Goal: Task Accomplishment & Management: Use online tool/utility

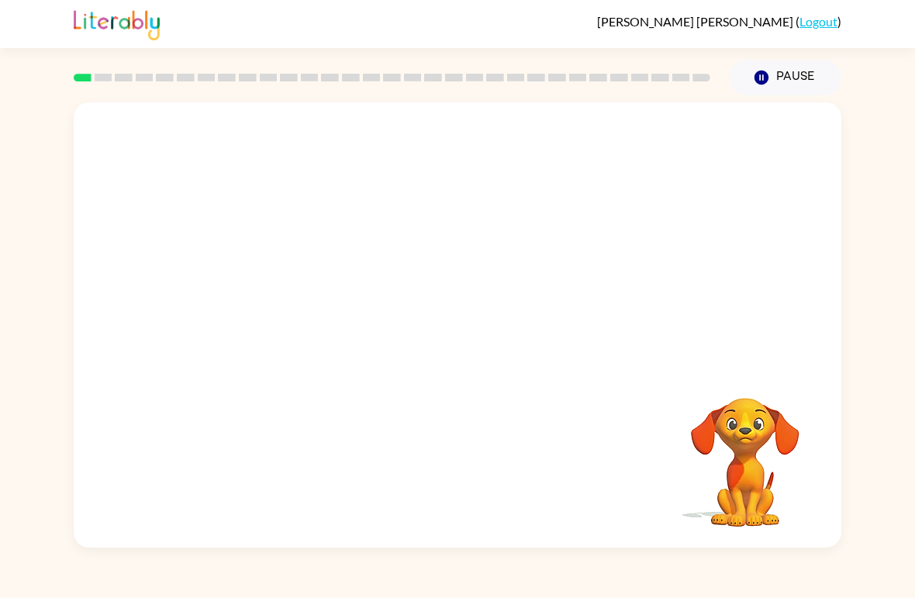
click at [488, 406] on div "Your browser must support playing .mp4 files to use Literably. Please try using…" at bounding box center [458, 324] width 768 height 445
click at [438, 392] on div "Your browser must support playing .mp4 files to use Literably. Please try using…" at bounding box center [458, 324] width 768 height 445
click at [503, 412] on div "Your browser must support playing .mp4 files to use Literably. Please try using…" at bounding box center [458, 324] width 768 height 445
click at [474, 443] on div "Your browser must support playing .mp4 files to use Literably. Please try using…" at bounding box center [458, 324] width 768 height 445
click at [805, 510] on video "Your browser must support playing .mp4 files to use Literably. Please try using…" at bounding box center [745, 451] width 155 height 155
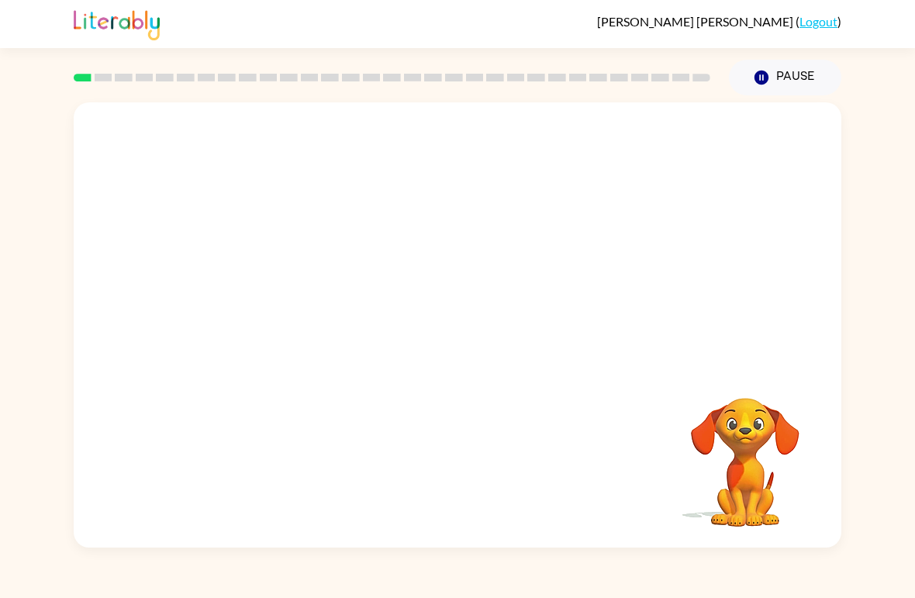
click at [592, 394] on div "Your browser must support playing .mp4 files to use Literably. Please try using…" at bounding box center [458, 324] width 768 height 445
click at [832, 455] on div "Your browser must support playing .mp4 files to use Literably. Please try using…" at bounding box center [458, 324] width 768 height 445
click at [794, 441] on video "Your browser must support playing .mp4 files to use Literably. Please try using…" at bounding box center [745, 451] width 155 height 155
click at [754, 368] on icon "button" at bounding box center [745, 377] width 27 height 27
click at [498, 375] on div at bounding box center [458, 324] width 768 height 445
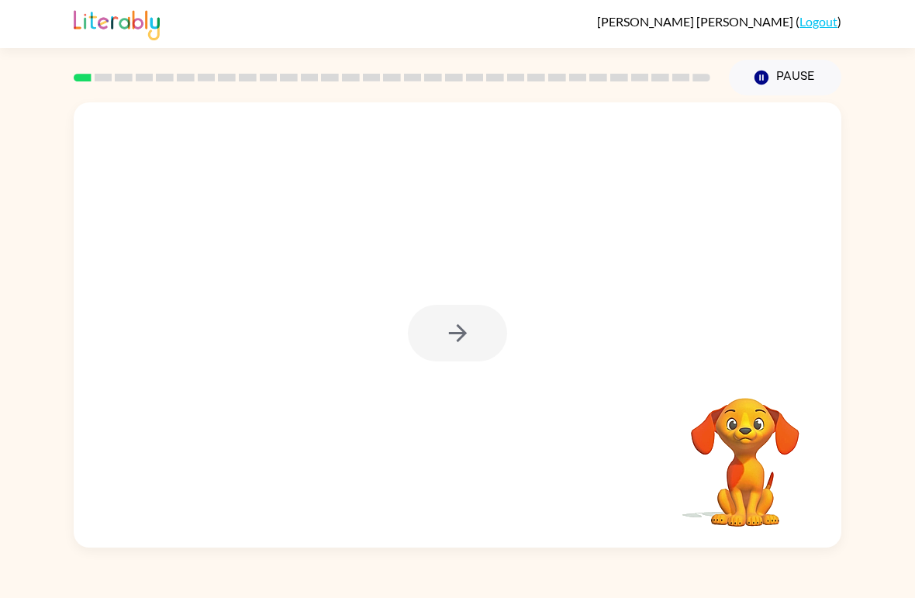
click at [451, 366] on div at bounding box center [458, 324] width 768 height 445
click at [472, 285] on div at bounding box center [458, 324] width 768 height 445
click at [423, 328] on div at bounding box center [457, 333] width 99 height 57
click at [440, 335] on button "button" at bounding box center [457, 333] width 99 height 57
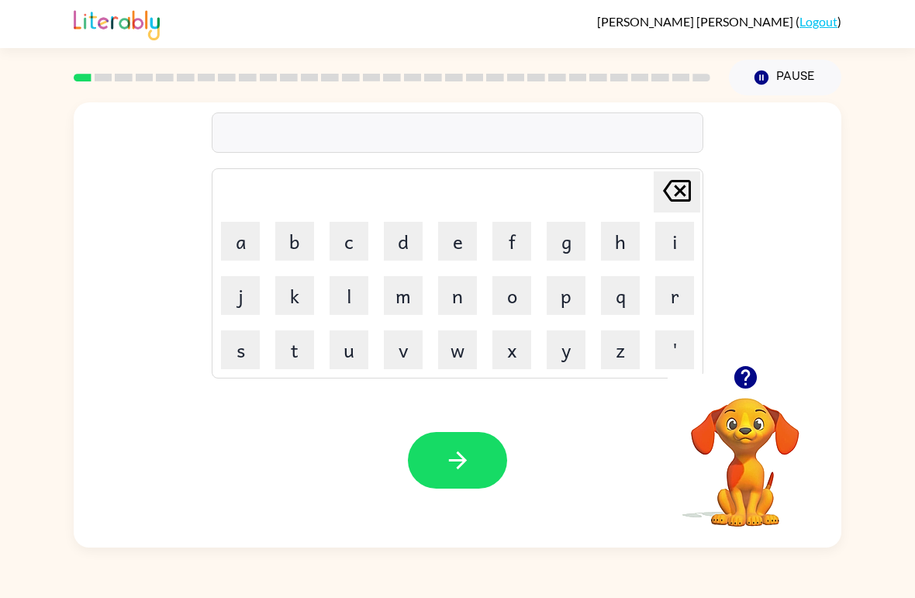
click at [290, 258] on button "b" at bounding box center [294, 241] width 39 height 39
click at [527, 285] on button "o" at bounding box center [511, 295] width 39 height 39
click at [249, 268] on table "[PERSON_NAME] last character input a b c d e f g h i j k l m n o p q r s t u v …" at bounding box center [457, 273] width 490 height 209
click at [225, 240] on button "a" at bounding box center [240, 241] width 39 height 39
click at [675, 285] on button "r" at bounding box center [674, 295] width 39 height 39
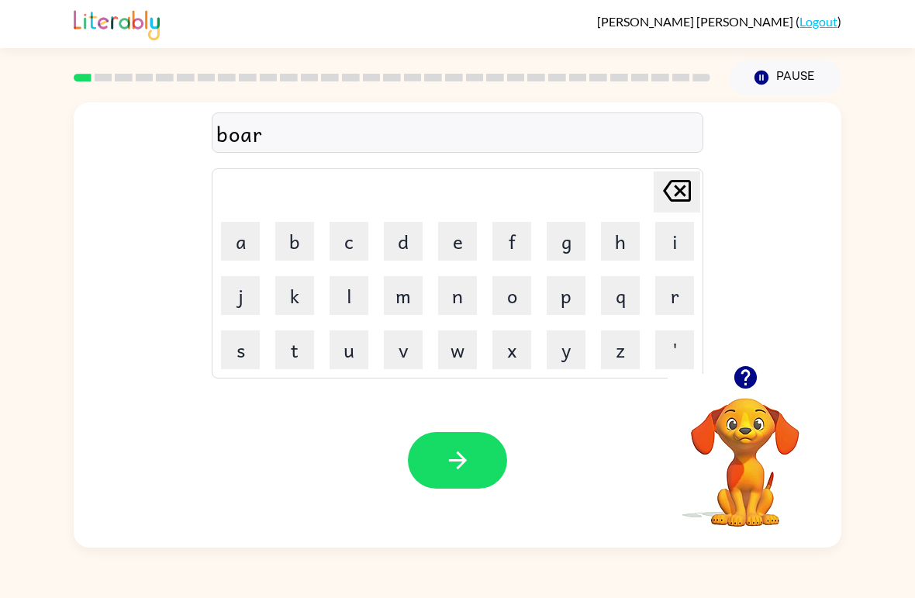
click at [413, 246] on button "d" at bounding box center [403, 241] width 39 height 39
click at [452, 248] on button "e" at bounding box center [457, 241] width 39 height 39
click at [669, 293] on button "r" at bounding box center [674, 295] width 39 height 39
click at [487, 455] on button "button" at bounding box center [457, 460] width 99 height 57
click at [669, 282] on button "r" at bounding box center [674, 295] width 39 height 39
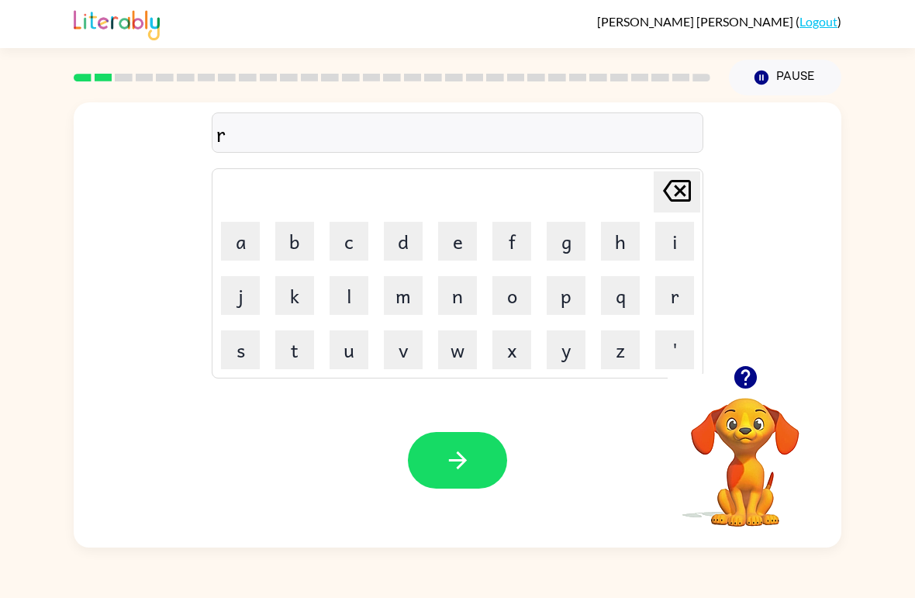
click at [722, 427] on video "Your browser must support playing .mp4 files to use Literably. Please try using…" at bounding box center [745, 451] width 155 height 155
click at [727, 386] on button "button" at bounding box center [746, 378] width 40 height 40
click at [522, 292] on button "o" at bounding box center [511, 295] width 39 height 39
click at [450, 308] on button "n" at bounding box center [457, 295] width 39 height 39
click at [397, 247] on button "d" at bounding box center [403, 241] width 39 height 39
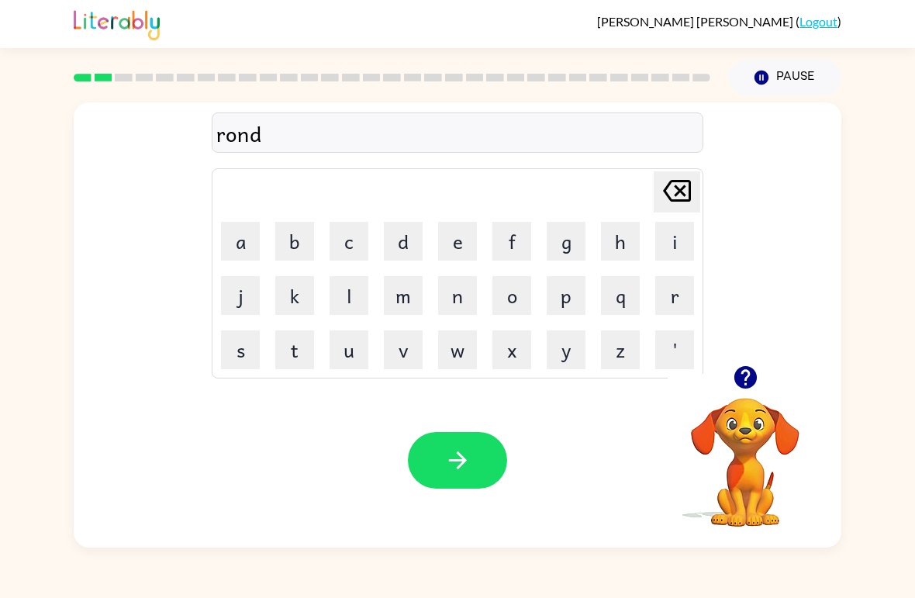
click at [672, 187] on icon "[PERSON_NAME] last character input" at bounding box center [676, 190] width 37 height 37
click at [684, 178] on icon "[PERSON_NAME] last character input" at bounding box center [676, 190] width 37 height 37
click at [354, 356] on button "u" at bounding box center [349, 349] width 39 height 39
click at [447, 314] on button "n" at bounding box center [457, 295] width 39 height 39
click at [406, 240] on button "d" at bounding box center [403, 241] width 39 height 39
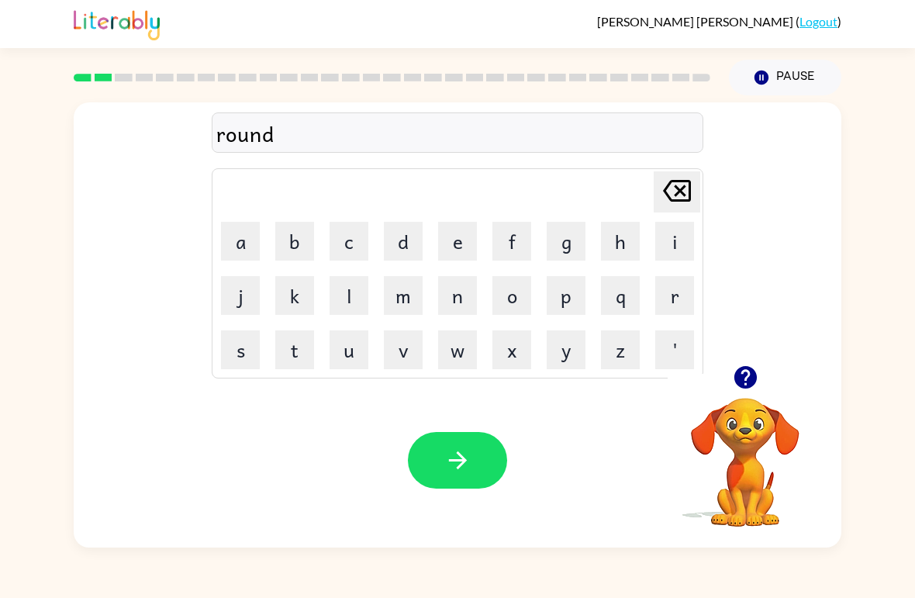
click at [468, 452] on icon "button" at bounding box center [457, 460] width 27 height 27
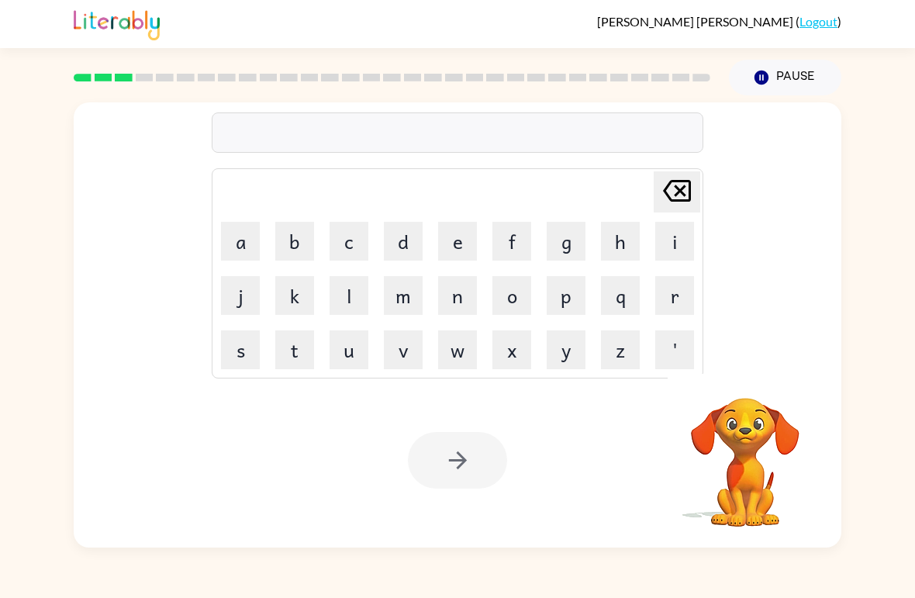
click at [741, 453] on video "Your browser must support playing .mp4 files to use Literably. Please try using…" at bounding box center [745, 451] width 155 height 155
click at [763, 447] on video "Your browser must support playing .mp4 files to use Literably. Please try using…" at bounding box center [745, 451] width 155 height 155
click at [752, 445] on video "Your browser must support playing .mp4 files to use Literably. Please try using…" at bounding box center [745, 451] width 155 height 155
click at [778, 440] on video "Your browser must support playing .mp4 files to use Literably. Please try using…" at bounding box center [745, 451] width 155 height 155
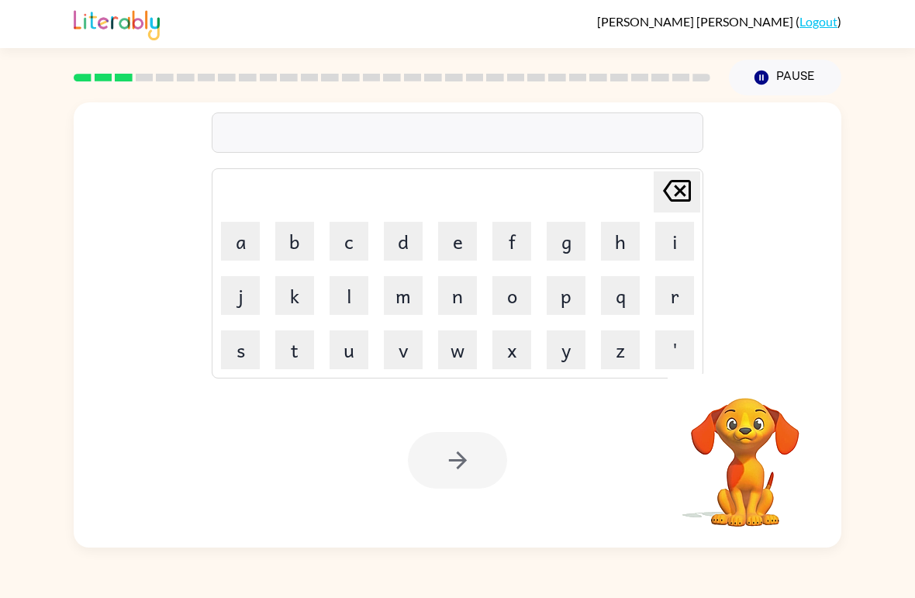
click at [733, 437] on video "Your browser must support playing .mp4 files to use Literably. Please try using…" at bounding box center [745, 451] width 155 height 155
click at [406, 307] on button "m" at bounding box center [403, 295] width 39 height 39
click at [685, 186] on icon at bounding box center [677, 191] width 28 height 22
click at [756, 416] on video "Your browser must support playing .mp4 files to use Literably. Please try using…" at bounding box center [745, 451] width 155 height 155
click at [748, 472] on video "Your browser must support playing .mp4 files to use Literably. Please try using…" at bounding box center [745, 451] width 155 height 155
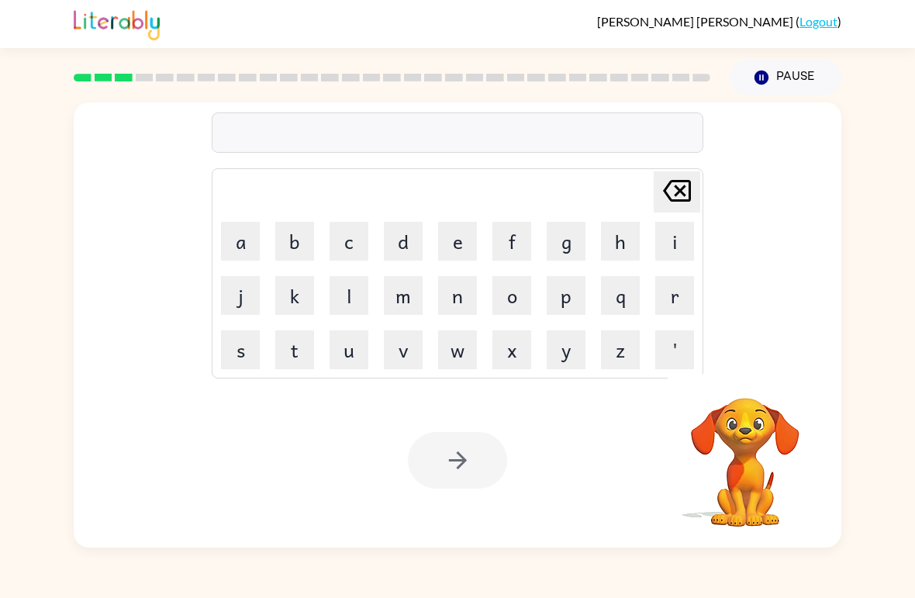
click at [720, 499] on video "Your browser must support playing .mp4 files to use Literably. Please try using…" at bounding box center [745, 451] width 155 height 155
click at [734, 478] on video "Your browser must support playing .mp4 files to use Literably. Please try using…" at bounding box center [745, 451] width 155 height 155
click at [733, 477] on video "Your browser must support playing .mp4 files to use Literably. Please try using…" at bounding box center [745, 451] width 155 height 155
click at [768, 444] on video "Your browser must support playing .mp4 files to use Literably. Please try using…" at bounding box center [745, 451] width 155 height 155
click at [768, 443] on video "Your browser must support playing .mp4 files to use Literably. Please try using…" at bounding box center [745, 451] width 155 height 155
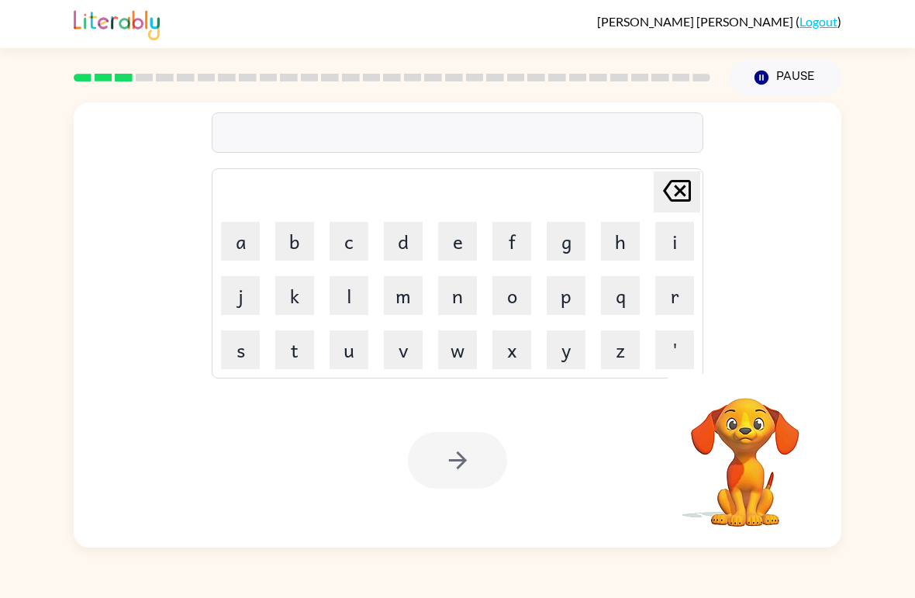
click at [786, 435] on video "Your browser must support playing .mp4 files to use Literably. Please try using…" at bounding box center [745, 451] width 155 height 155
click at [780, 457] on video "Your browser must support playing .mp4 files to use Literably. Please try using…" at bounding box center [745, 451] width 155 height 155
click at [773, 438] on video "Your browser must support playing .mp4 files to use Literably. Please try using…" at bounding box center [745, 451] width 155 height 155
click at [783, 414] on video "Your browser must support playing .mp4 files to use Literably. Please try using…" at bounding box center [745, 451] width 155 height 155
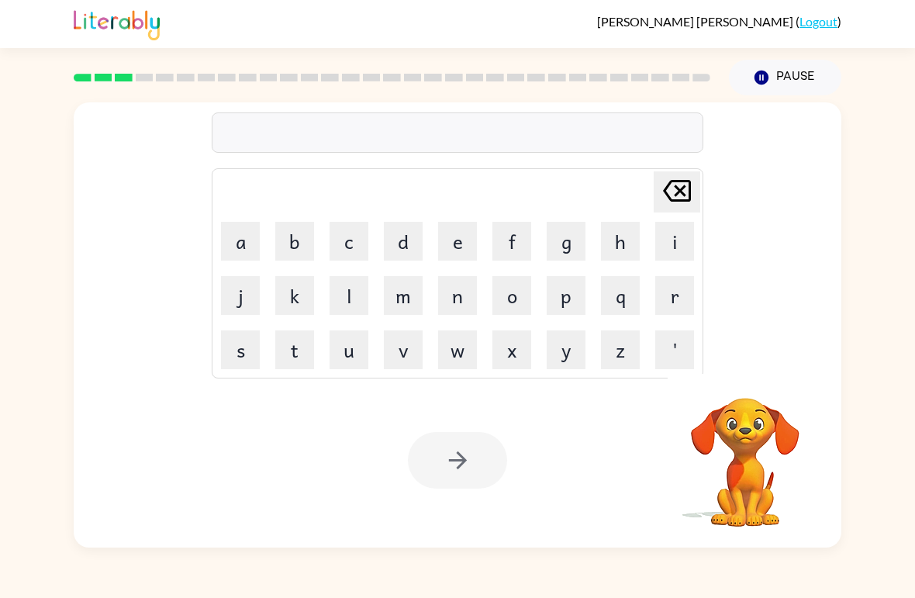
click at [763, 420] on video "Your browser must support playing .mp4 files to use Literably. Please try using…" at bounding box center [745, 451] width 155 height 155
click at [776, 442] on video "Your browser must support playing .mp4 files to use Literably. Please try using…" at bounding box center [745, 451] width 155 height 155
click at [776, 441] on video "Your browser must support playing .mp4 files to use Literably. Please try using…" at bounding box center [745, 451] width 155 height 155
click at [735, 404] on video "Your browser must support playing .mp4 files to use Literably. Please try using…" at bounding box center [745, 451] width 155 height 155
click at [789, 427] on video "Your browser must support playing .mp4 files to use Literably. Please try using…" at bounding box center [745, 451] width 155 height 155
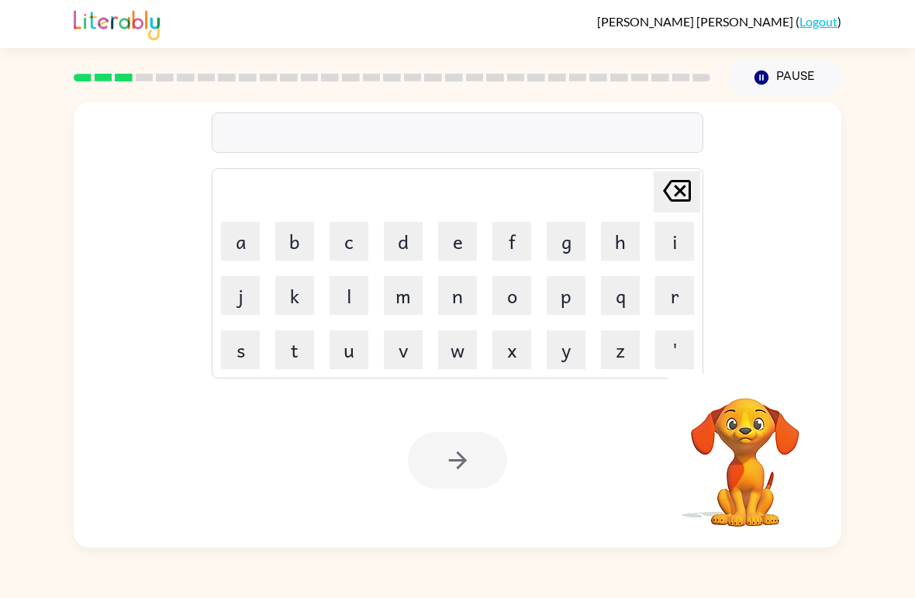
click at [756, 489] on video "Your browser must support playing .mp4 files to use Literably. Please try using…" at bounding box center [745, 451] width 155 height 155
click at [745, 458] on video "Your browser must support playing .mp4 files to use Literably. Please try using…" at bounding box center [745, 451] width 155 height 155
click at [721, 423] on video "Your browser must support playing .mp4 files to use Literably. Please try using…" at bounding box center [745, 451] width 155 height 155
click at [718, 529] on div "Your browser must support playing .mp4 files to use Literably. Please try using…" at bounding box center [745, 451] width 155 height 155
click at [693, 252] on button "i" at bounding box center [674, 241] width 39 height 39
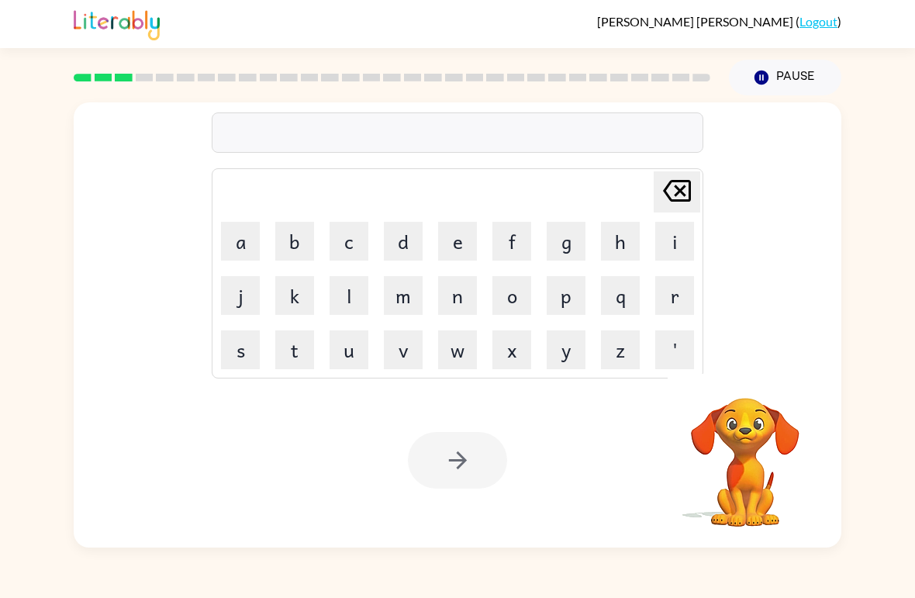
click at [686, 210] on div "[PERSON_NAME] last character input" at bounding box center [676, 192] width 37 height 40
click at [679, 247] on button "i" at bounding box center [674, 241] width 39 height 39
click at [669, 226] on button "i" at bounding box center [674, 241] width 39 height 39
click at [665, 204] on icon "[PERSON_NAME] last character input" at bounding box center [676, 190] width 37 height 37
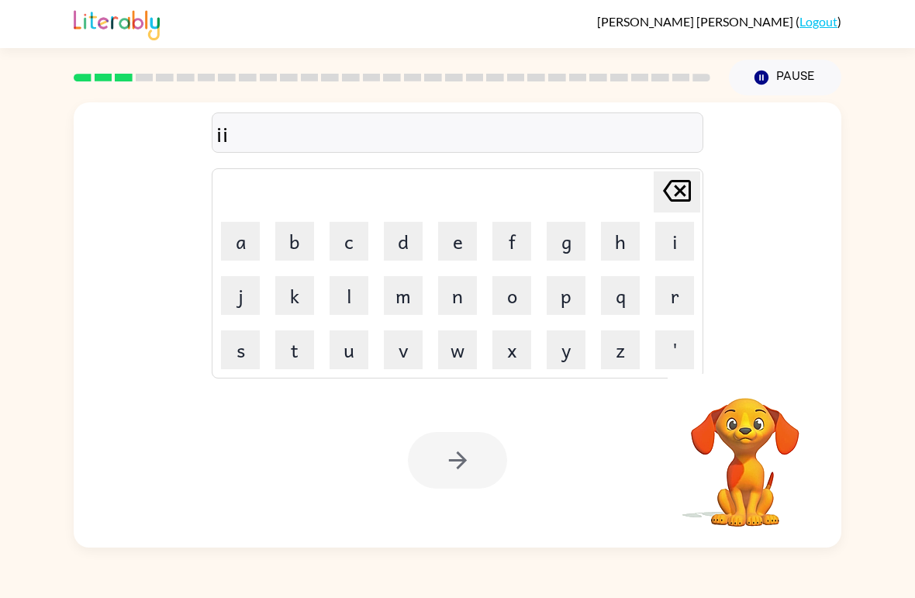
click at [664, 204] on icon "[PERSON_NAME] last character input" at bounding box center [676, 190] width 37 height 37
click at [669, 209] on icon "[PERSON_NAME] last character input" at bounding box center [676, 190] width 37 height 37
click at [672, 195] on icon "[PERSON_NAME] last character input" at bounding box center [676, 190] width 37 height 37
click at [661, 243] on button "i" at bounding box center [674, 241] width 39 height 39
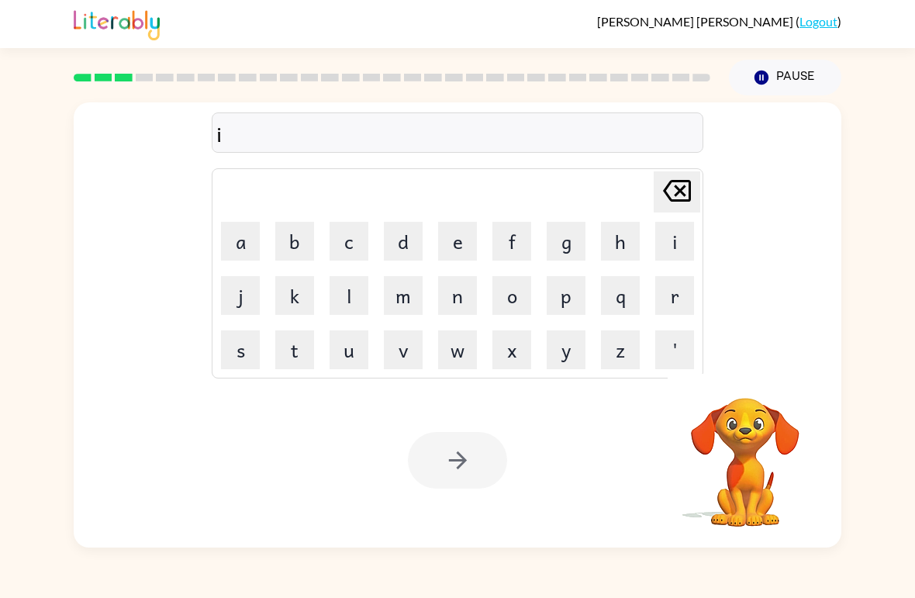
click at [678, 249] on button "i" at bounding box center [674, 241] width 39 height 39
click at [677, 248] on button "i" at bounding box center [674, 241] width 39 height 39
click at [662, 225] on button "i" at bounding box center [674, 241] width 39 height 39
click at [662, 224] on button "i" at bounding box center [674, 241] width 39 height 39
click at [679, 243] on button "i" at bounding box center [674, 241] width 39 height 39
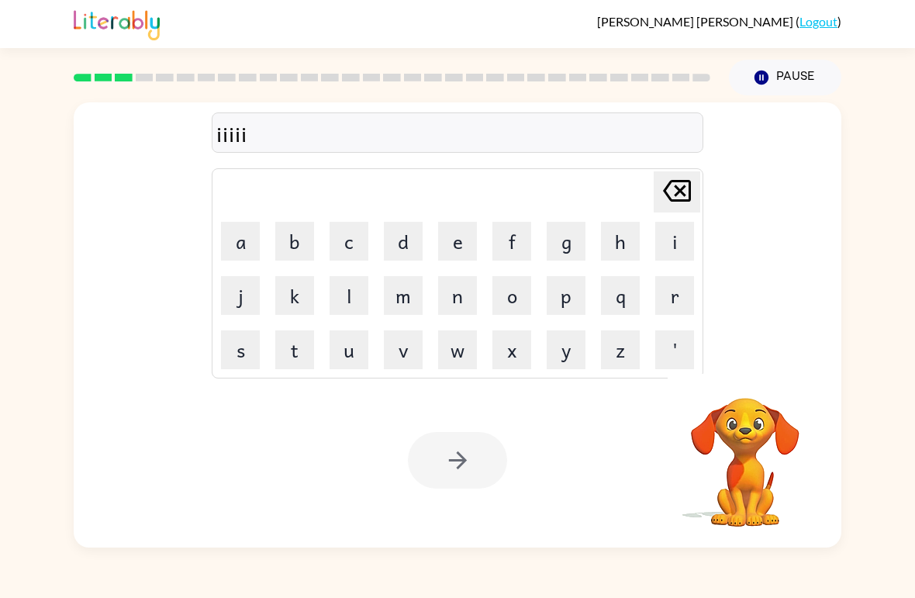
click at [678, 242] on button "i" at bounding box center [674, 241] width 39 height 39
click at [655, 227] on button "i" at bounding box center [674, 241] width 39 height 39
click at [672, 183] on icon at bounding box center [677, 191] width 28 height 22
click at [665, 178] on icon "[PERSON_NAME] last character input" at bounding box center [676, 190] width 37 height 37
click at [679, 183] on icon at bounding box center [677, 191] width 28 height 22
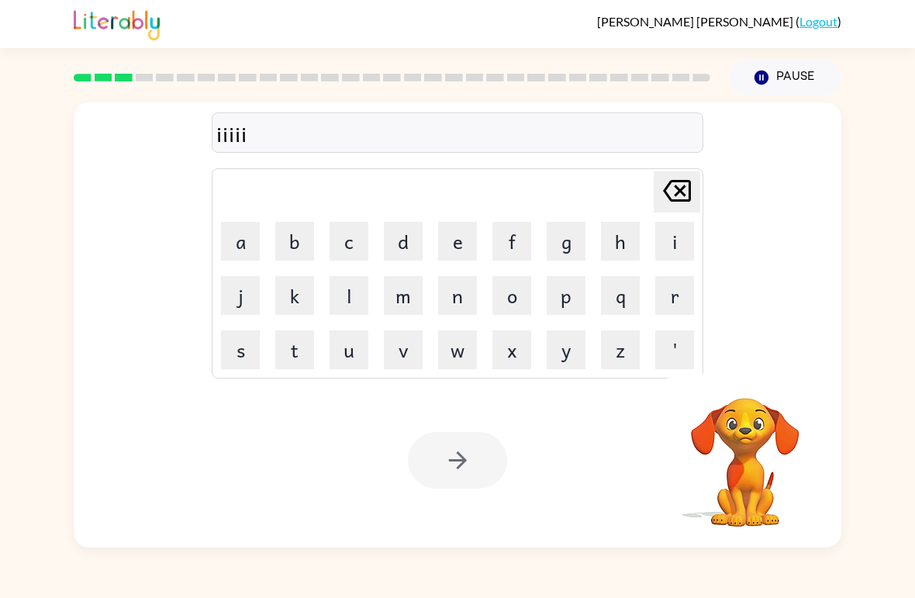
click at [678, 183] on icon at bounding box center [677, 191] width 28 height 22
click at [679, 178] on icon "[PERSON_NAME] last character input" at bounding box center [676, 190] width 37 height 37
click at [668, 179] on icon "[PERSON_NAME] last character input" at bounding box center [676, 190] width 37 height 37
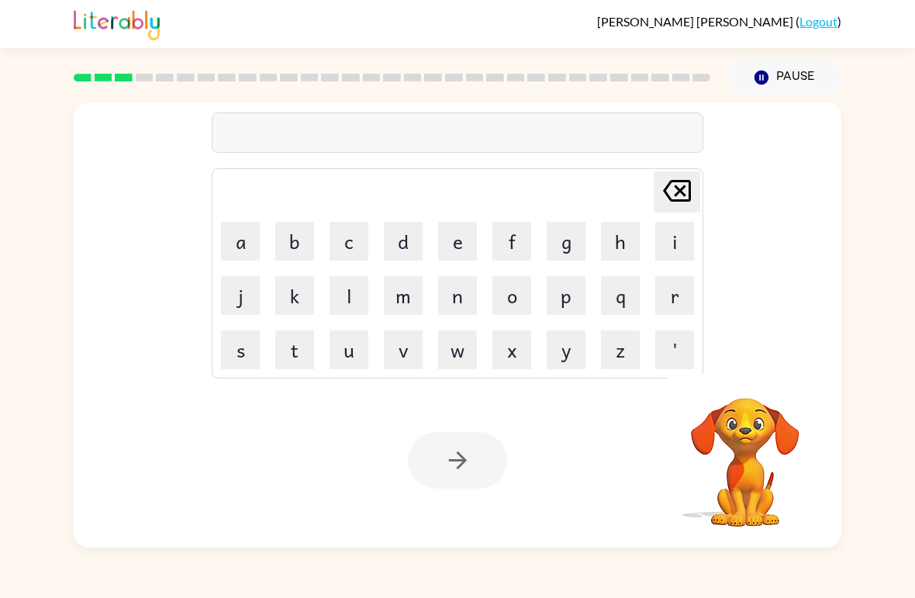
click at [788, 428] on video "Your browser must support playing .mp4 files to use Literably. Please try using…" at bounding box center [745, 451] width 155 height 155
click at [762, 455] on video "Your browser must support playing .mp4 files to use Literably. Please try using…" at bounding box center [745, 451] width 155 height 155
click at [738, 451] on video "Your browser must support playing .mp4 files to use Literably. Please try using…" at bounding box center [745, 451] width 155 height 155
click at [760, 457] on video "Your browser must support playing .mp4 files to use Literably. Please try using…" at bounding box center [745, 451] width 155 height 155
click at [759, 457] on video "Your browser must support playing .mp4 files to use Literably. Please try using…" at bounding box center [745, 451] width 155 height 155
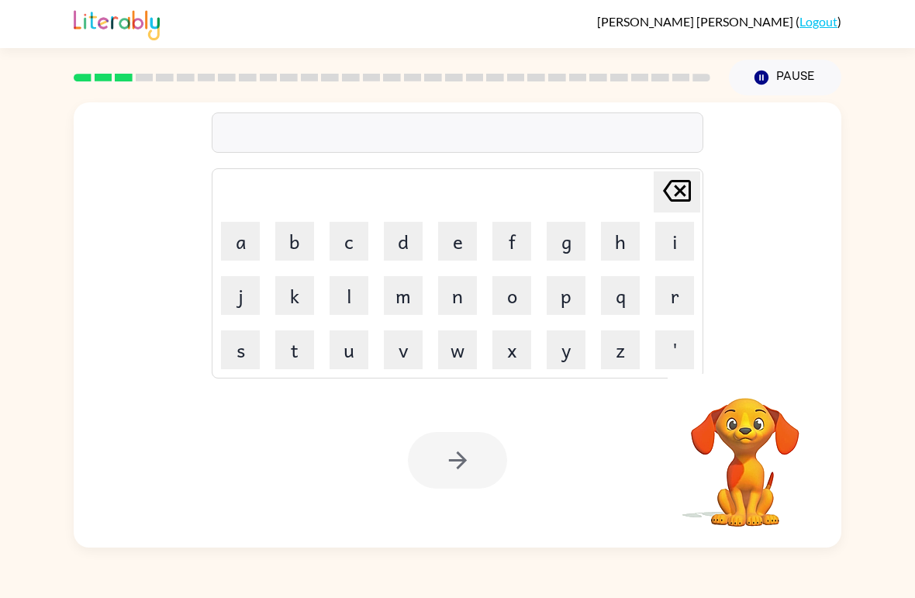
click at [824, 74] on button "Pause Pause" at bounding box center [785, 78] width 112 height 36
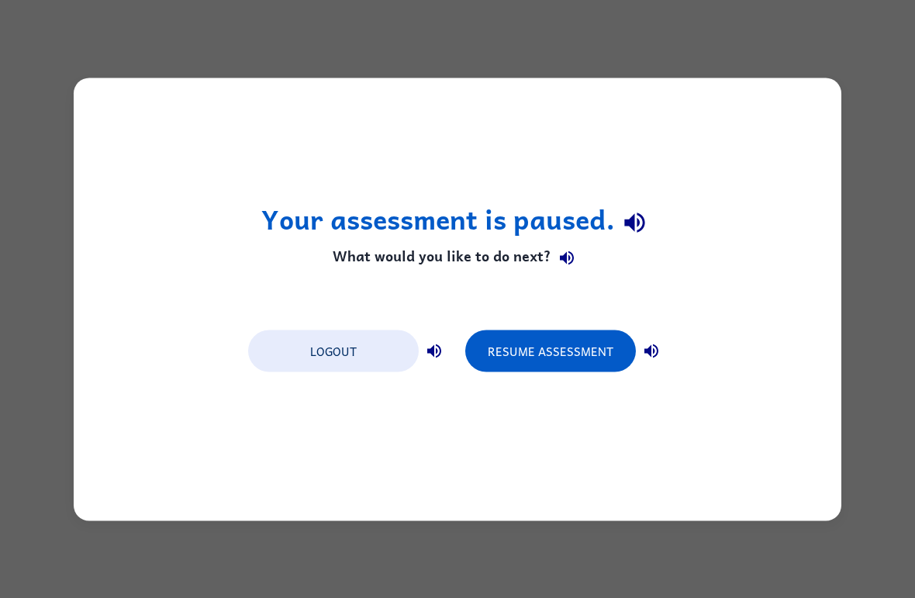
click at [586, 343] on button "Resume Assessment" at bounding box center [550, 351] width 171 height 42
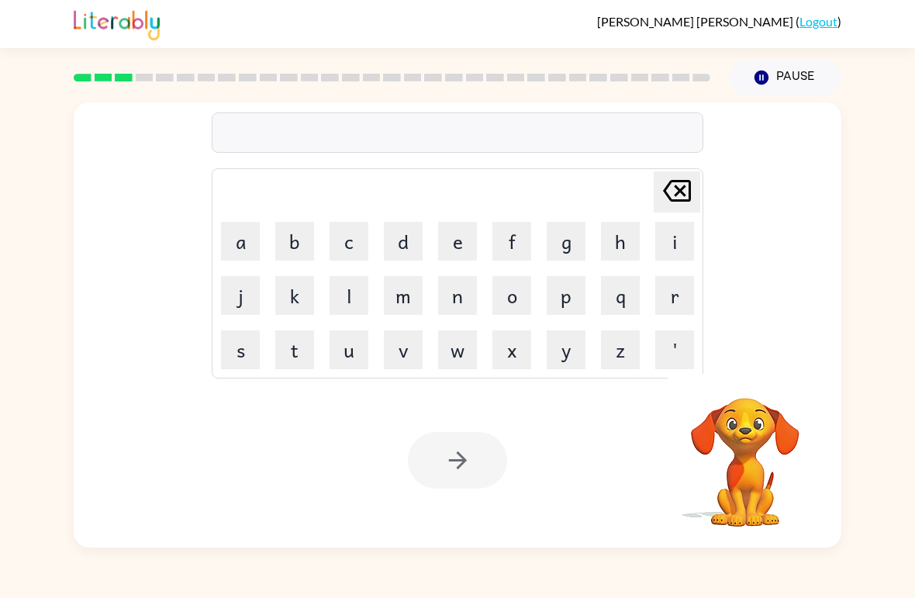
click at [753, 449] on video "Your browser must support playing .mp4 files to use Literably. Please try using…" at bounding box center [745, 451] width 155 height 155
click at [747, 430] on video "Your browser must support playing .mp4 files to use Literably. Please try using…" at bounding box center [745, 451] width 155 height 155
click at [405, 296] on button "m" at bounding box center [403, 295] width 39 height 39
click at [239, 242] on button "a" at bounding box center [240, 241] width 39 height 39
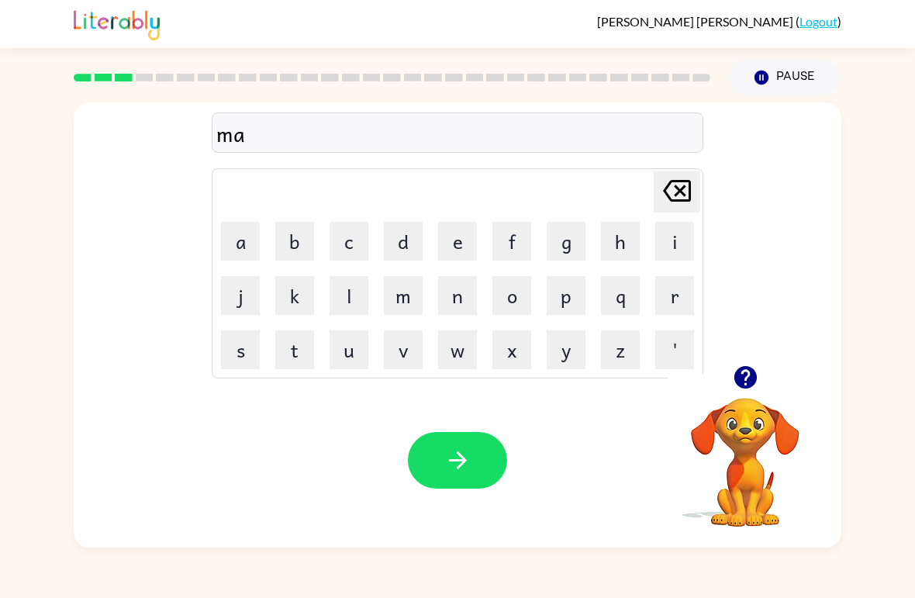
click at [361, 230] on button "c" at bounding box center [349, 241] width 39 height 39
click at [617, 232] on button "h" at bounding box center [620, 241] width 39 height 39
click at [667, 241] on button "i" at bounding box center [674, 241] width 39 height 39
click at [459, 298] on button "n" at bounding box center [457, 295] width 39 height 39
click at [460, 225] on button "e" at bounding box center [457, 241] width 39 height 39
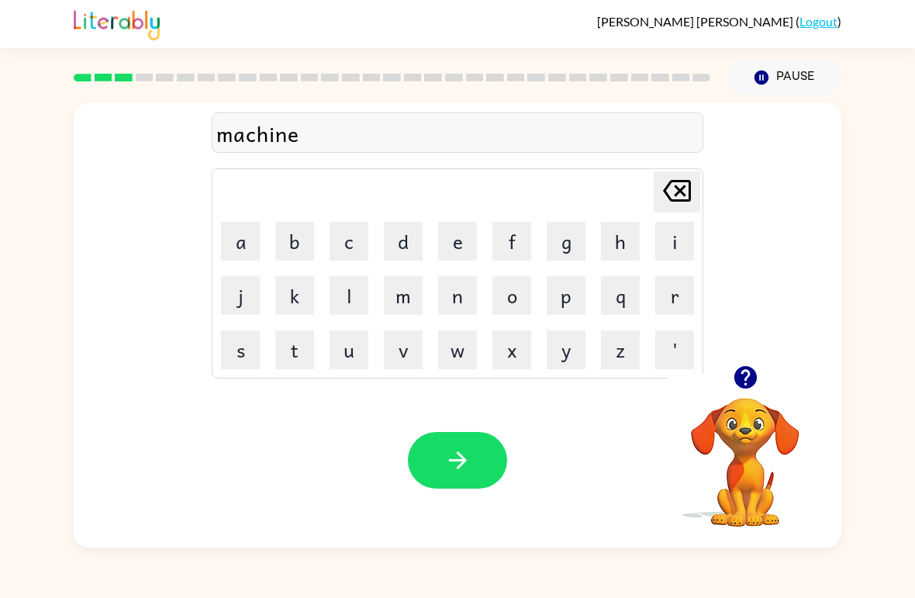
click at [444, 479] on button "button" at bounding box center [457, 460] width 99 height 57
click at [754, 395] on button "button" at bounding box center [746, 378] width 40 height 40
click at [302, 356] on button "t" at bounding box center [294, 349] width 39 height 39
click at [667, 285] on button "r" at bounding box center [674, 295] width 39 height 39
click at [242, 252] on button "a" at bounding box center [240, 241] width 39 height 39
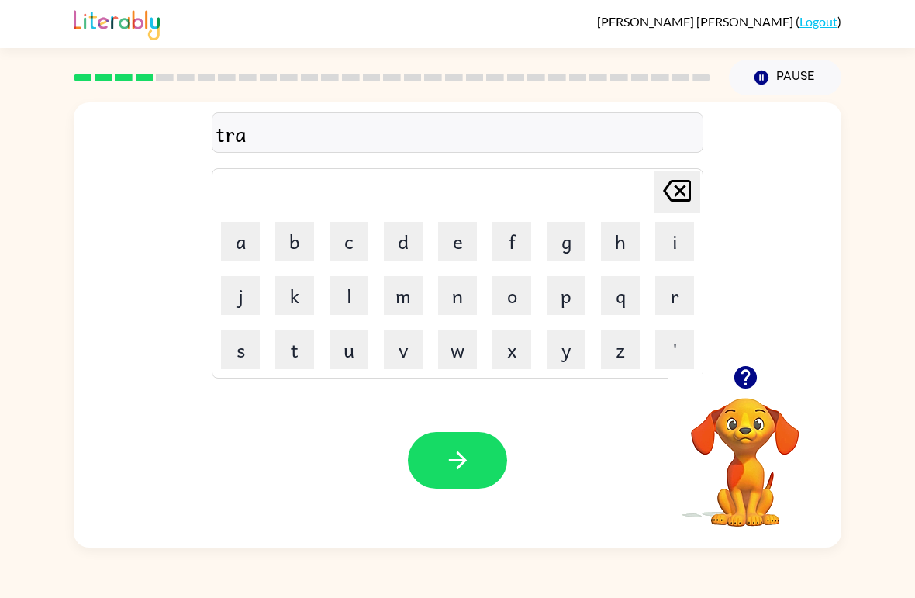
click at [658, 230] on button "i" at bounding box center [674, 241] width 39 height 39
click at [467, 301] on button "n" at bounding box center [457, 295] width 39 height 39
click at [490, 458] on button "button" at bounding box center [457, 460] width 99 height 57
click at [718, 444] on video "Your browser must support playing .mp4 files to use Literably. Please try using…" at bounding box center [745, 451] width 155 height 155
click at [745, 367] on icon "button" at bounding box center [745, 377] width 22 height 22
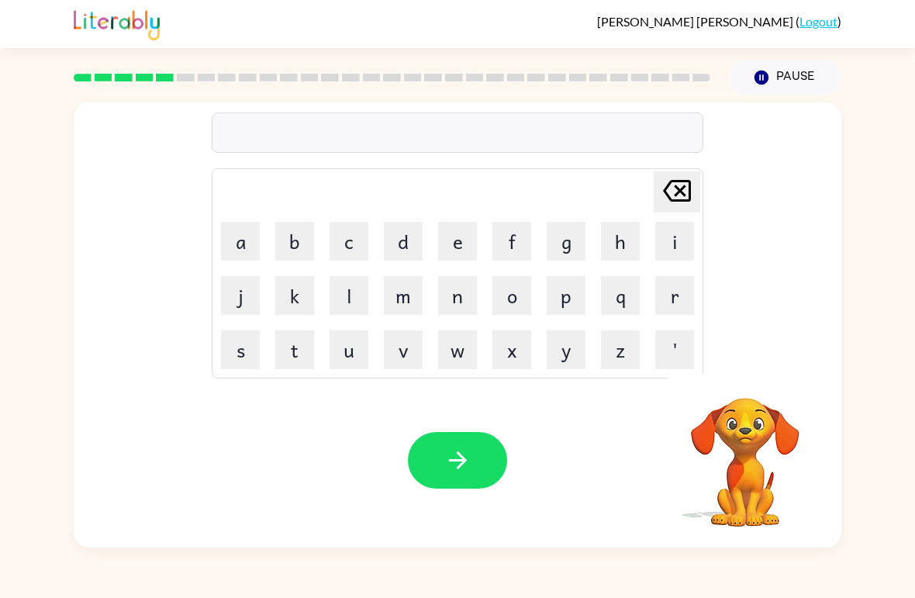
click at [409, 243] on button "d" at bounding box center [403, 241] width 39 height 39
click at [463, 226] on button "e" at bounding box center [457, 241] width 39 height 39
click at [515, 241] on button "f" at bounding box center [511, 241] width 39 height 39
click at [481, 221] on td "e" at bounding box center [457, 241] width 53 height 53
click at [466, 233] on button "e" at bounding box center [457, 241] width 39 height 39
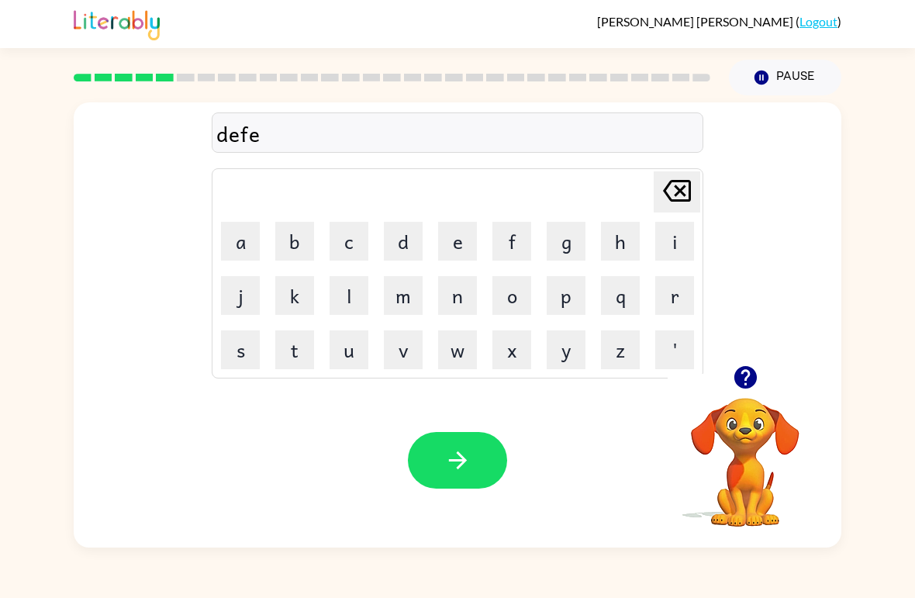
click at [472, 285] on button "n" at bounding box center [457, 295] width 39 height 39
click at [247, 348] on button "s" at bounding box center [240, 349] width 39 height 39
click at [669, 258] on button "i" at bounding box center [674, 241] width 39 height 39
click at [299, 243] on button "b" at bounding box center [294, 241] width 39 height 39
click at [463, 233] on button "e" at bounding box center [457, 241] width 39 height 39
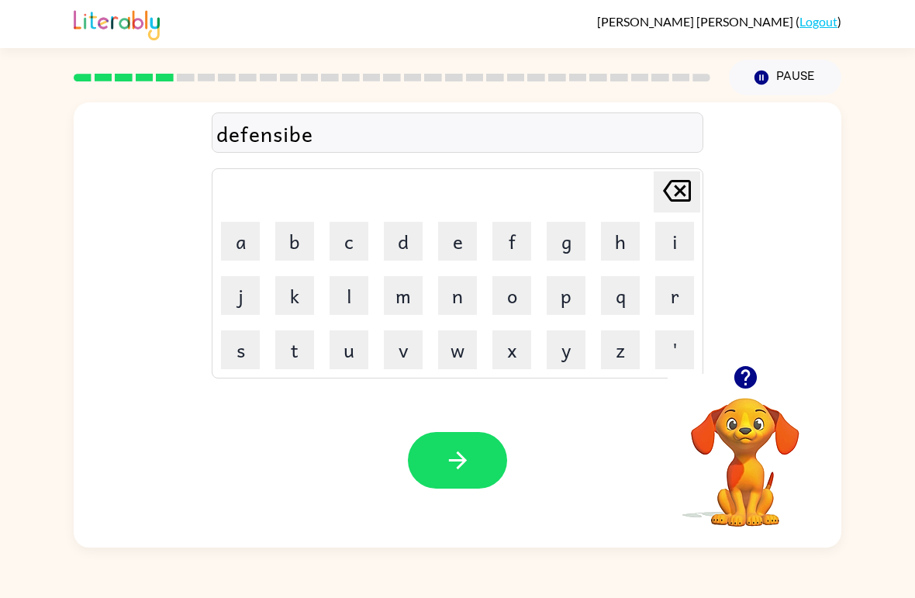
click at [444, 454] on icon "button" at bounding box center [457, 460] width 27 height 27
click at [416, 358] on button "v" at bounding box center [403, 349] width 39 height 39
click at [244, 232] on button "a" at bounding box center [240, 241] width 39 height 39
click at [359, 254] on button "c" at bounding box center [349, 241] width 39 height 39
click at [251, 254] on button "a" at bounding box center [240, 241] width 39 height 39
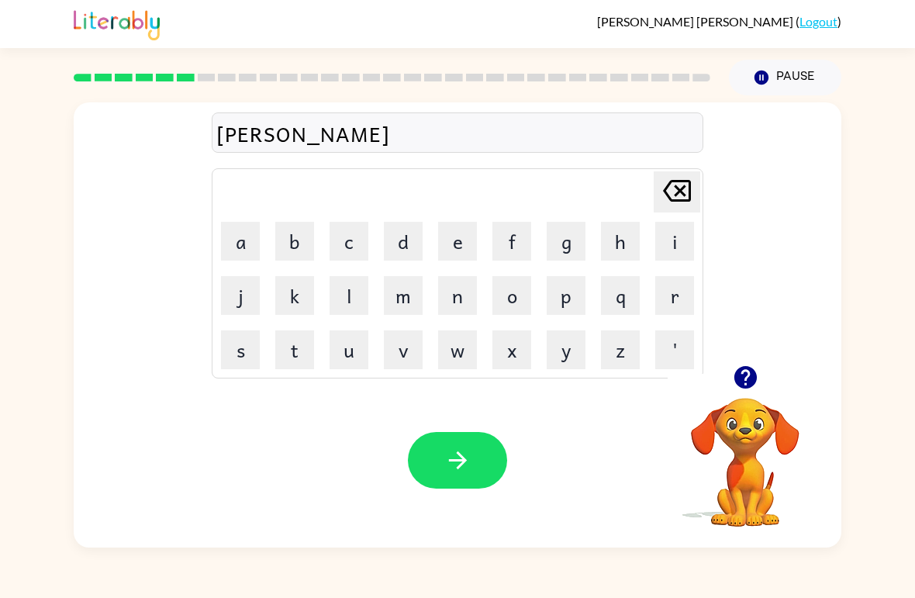
click at [268, 371] on td "t" at bounding box center [294, 349] width 53 height 53
click at [302, 348] on button "t" at bounding box center [294, 349] width 39 height 39
click at [665, 254] on button "i" at bounding box center [674, 241] width 39 height 39
click at [508, 294] on button "o" at bounding box center [511, 295] width 39 height 39
click at [457, 299] on button "n" at bounding box center [457, 295] width 39 height 39
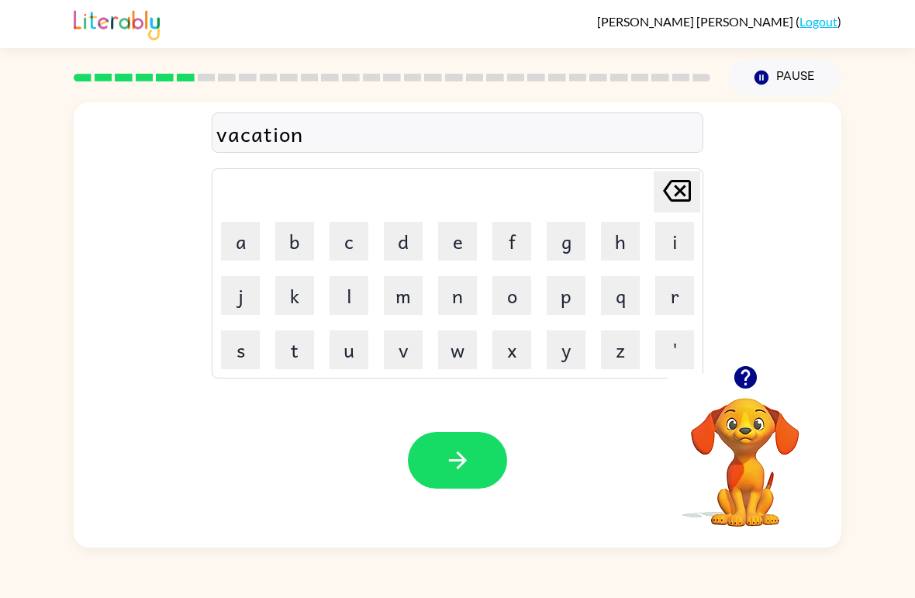
click at [468, 433] on button "button" at bounding box center [457, 460] width 99 height 57
click at [468, 432] on div "Your browser must support playing .mp4 files to use Literably. Please try using…" at bounding box center [458, 460] width 768 height 174
click at [779, 416] on video "Your browser must support playing .mp4 files to use Literably. Please try using…" at bounding box center [745, 451] width 155 height 155
click at [758, 376] on icon "button" at bounding box center [745, 377] width 27 height 27
click at [572, 294] on button "p" at bounding box center [566, 295] width 39 height 39
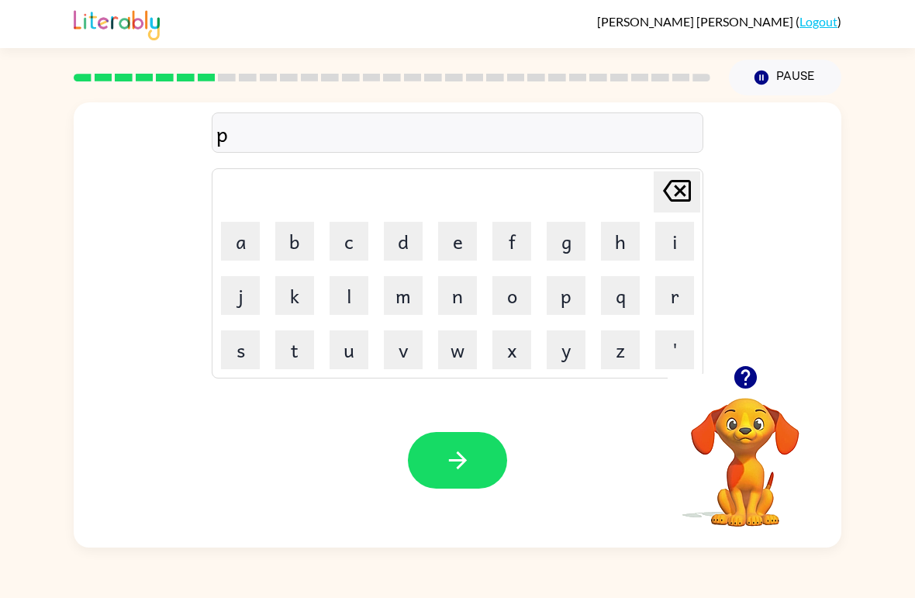
click at [528, 298] on button "o" at bounding box center [511, 295] width 39 height 39
click at [299, 361] on button "t" at bounding box center [294, 349] width 39 height 39
click at [457, 230] on button "e" at bounding box center [457, 241] width 39 height 39
click at [348, 303] on button "l" at bounding box center [349, 295] width 39 height 39
click at [474, 461] on button "button" at bounding box center [457, 460] width 99 height 57
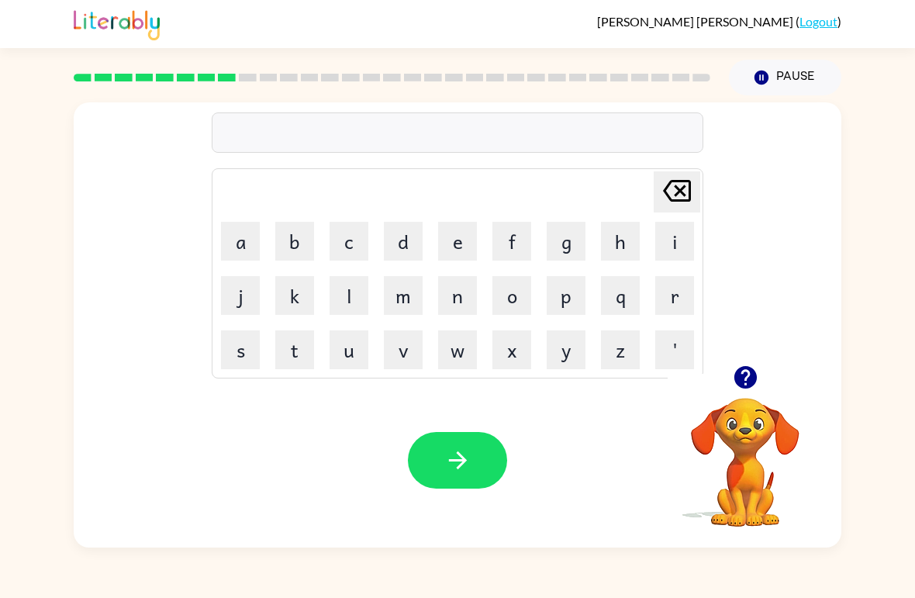
click at [760, 445] on video "Your browser must support playing .mp4 files to use Literably. Please try using…" at bounding box center [745, 451] width 155 height 155
click at [767, 482] on video "Your browser must support playing .mp4 files to use Literably. Please try using…" at bounding box center [745, 451] width 155 height 155
click at [759, 375] on button "button" at bounding box center [746, 378] width 40 height 40
click at [751, 375] on video "Your browser must support playing .mp4 files to use Literably. Please try using…" at bounding box center [745, 451] width 155 height 155
click at [404, 307] on button "m" at bounding box center [403, 295] width 39 height 39
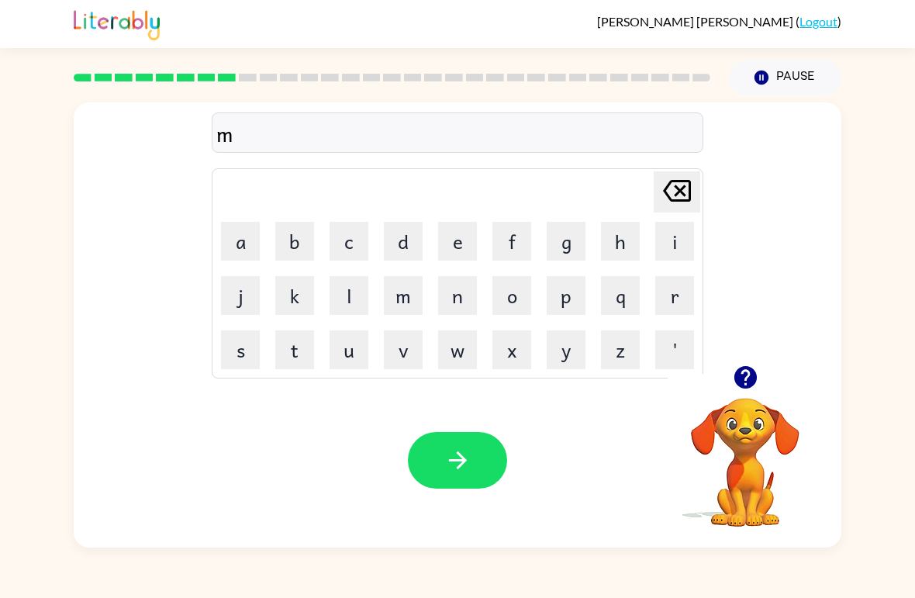
click at [660, 230] on button "i" at bounding box center [674, 241] width 39 height 39
click at [675, 292] on button "r" at bounding box center [674, 295] width 39 height 39
click at [442, 247] on button "e" at bounding box center [457, 241] width 39 height 39
click at [351, 241] on button "c" at bounding box center [349, 241] width 39 height 39
click at [360, 367] on button "u" at bounding box center [349, 349] width 39 height 39
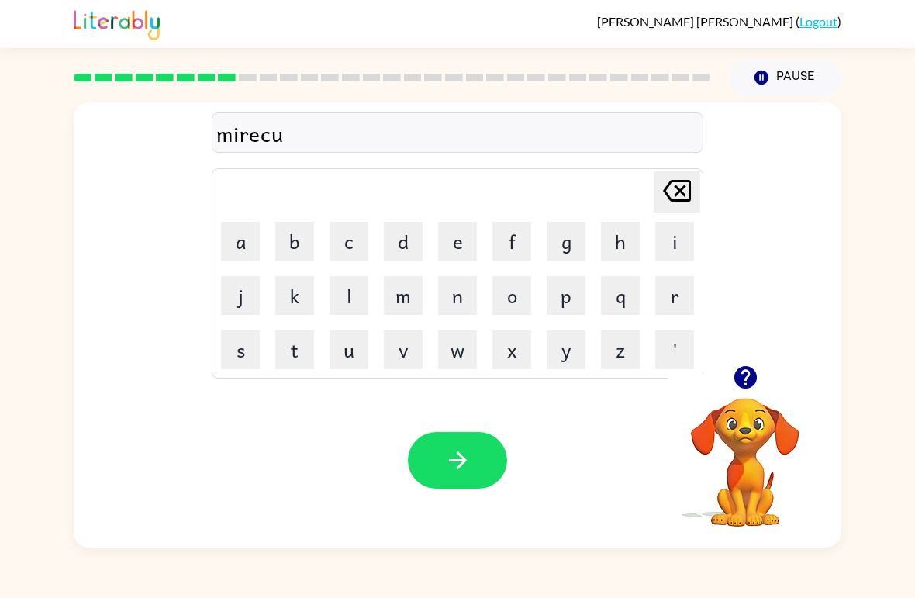
click at [346, 294] on button "l" at bounding box center [349, 295] width 39 height 39
click at [439, 460] on button "button" at bounding box center [457, 460] width 99 height 57
click at [743, 382] on icon "button" at bounding box center [745, 377] width 22 height 22
click at [400, 285] on button "m" at bounding box center [403, 295] width 39 height 39
click at [472, 237] on button "e" at bounding box center [457, 241] width 39 height 39
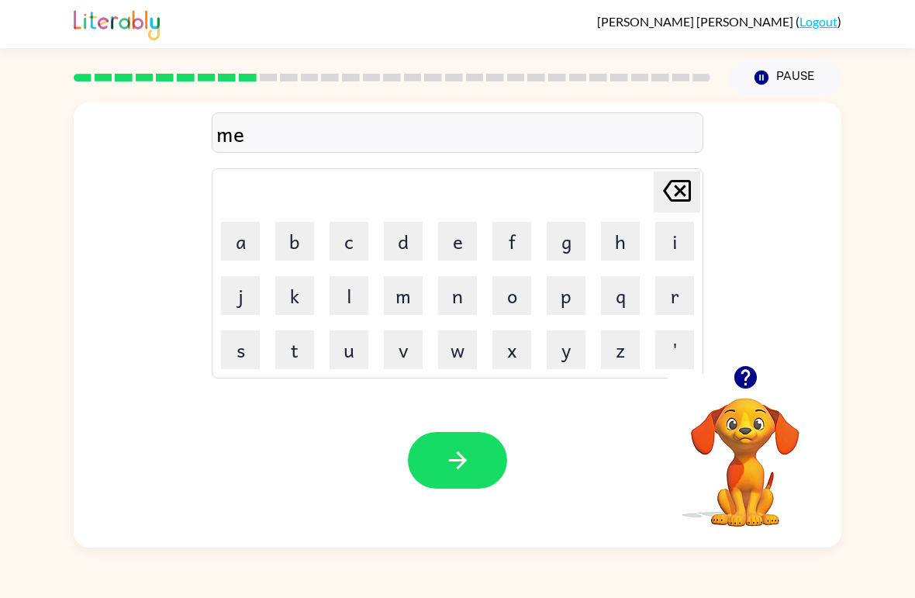
click at [292, 348] on button "t" at bounding box center [294, 349] width 39 height 39
click at [688, 194] on icon "[PERSON_NAME] last character input" at bounding box center [676, 190] width 37 height 37
click at [687, 194] on icon "[PERSON_NAME] last character input" at bounding box center [676, 190] width 37 height 37
click at [456, 260] on button "e" at bounding box center [457, 241] width 39 height 39
click at [461, 265] on td "e" at bounding box center [457, 241] width 53 height 53
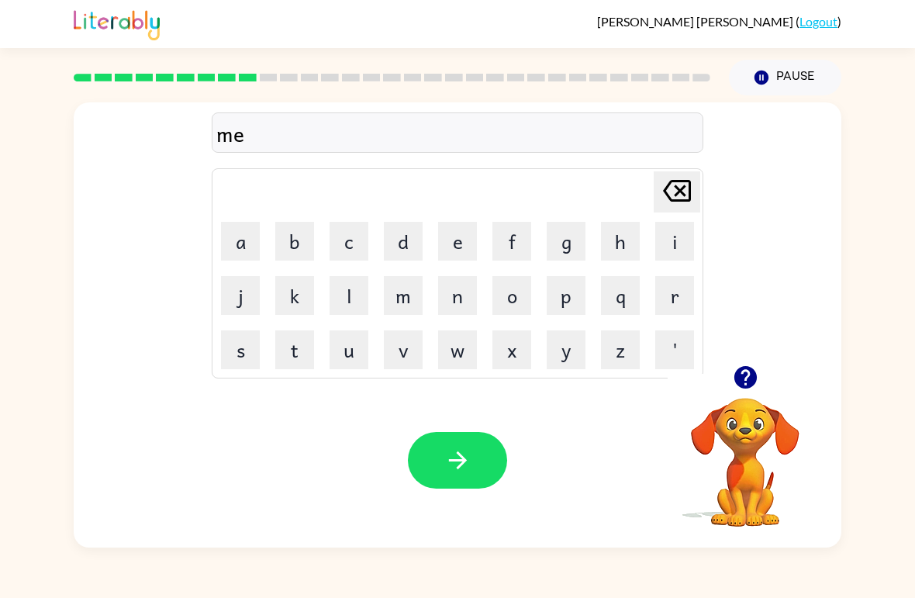
click at [474, 243] on button "e" at bounding box center [457, 241] width 39 height 39
click at [303, 344] on button "t" at bounding box center [294, 349] width 39 height 39
click at [421, 283] on button "m" at bounding box center [403, 295] width 39 height 39
click at [345, 347] on button "u" at bounding box center [349, 349] width 39 height 39
click at [674, 290] on button "r" at bounding box center [674, 295] width 39 height 39
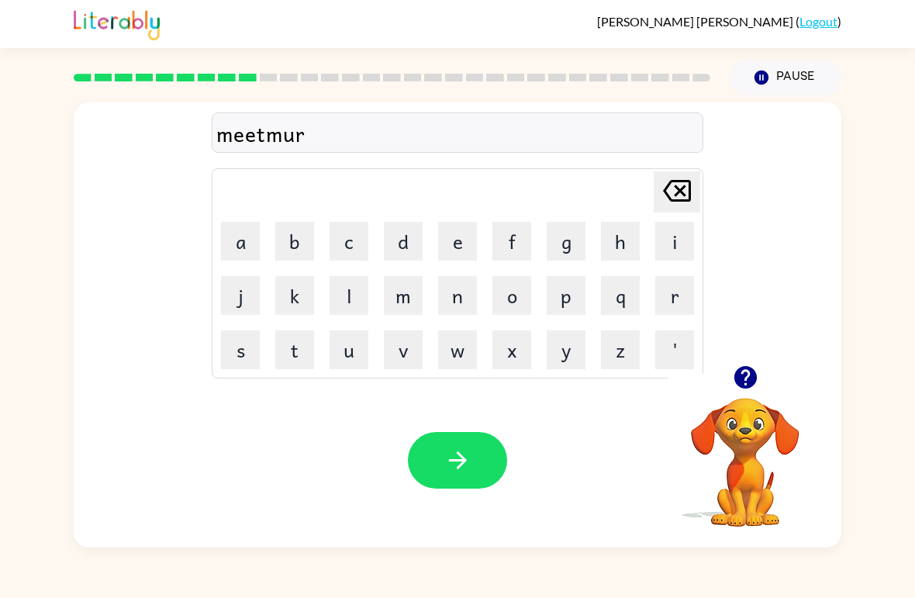
click at [454, 282] on button "n" at bounding box center [457, 295] width 39 height 39
click at [664, 239] on button "i" at bounding box center [674, 241] width 39 height 39
click at [567, 235] on button "g" at bounding box center [566, 241] width 39 height 39
click at [434, 463] on button "button" at bounding box center [457, 460] width 99 height 57
click at [672, 236] on button "i" at bounding box center [674, 241] width 39 height 39
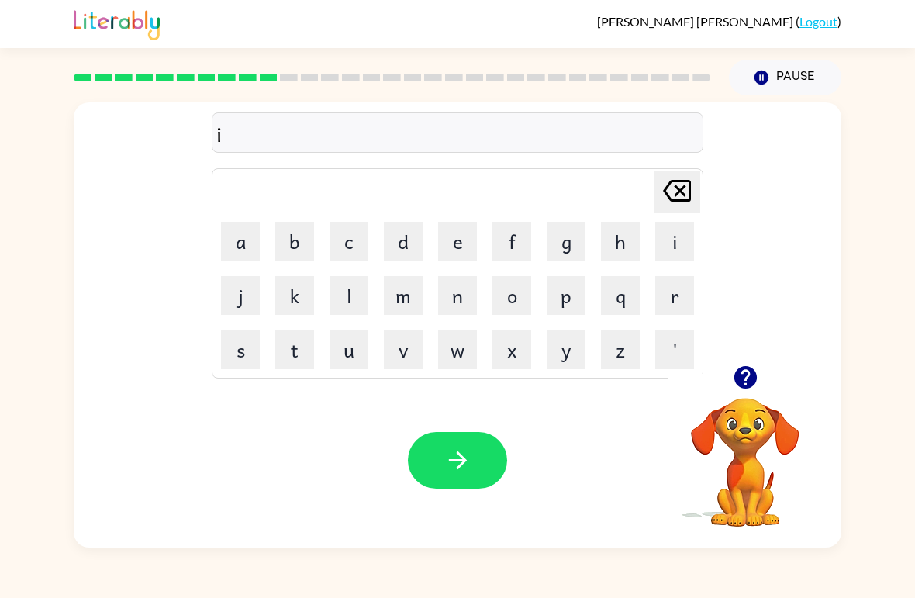
click at [672, 194] on icon "[PERSON_NAME] last character input" at bounding box center [676, 190] width 37 height 37
click at [402, 254] on button "d" at bounding box center [403, 241] width 39 height 39
click at [662, 245] on button "i" at bounding box center [674, 241] width 39 height 39
click at [247, 364] on button "s" at bounding box center [240, 349] width 39 height 39
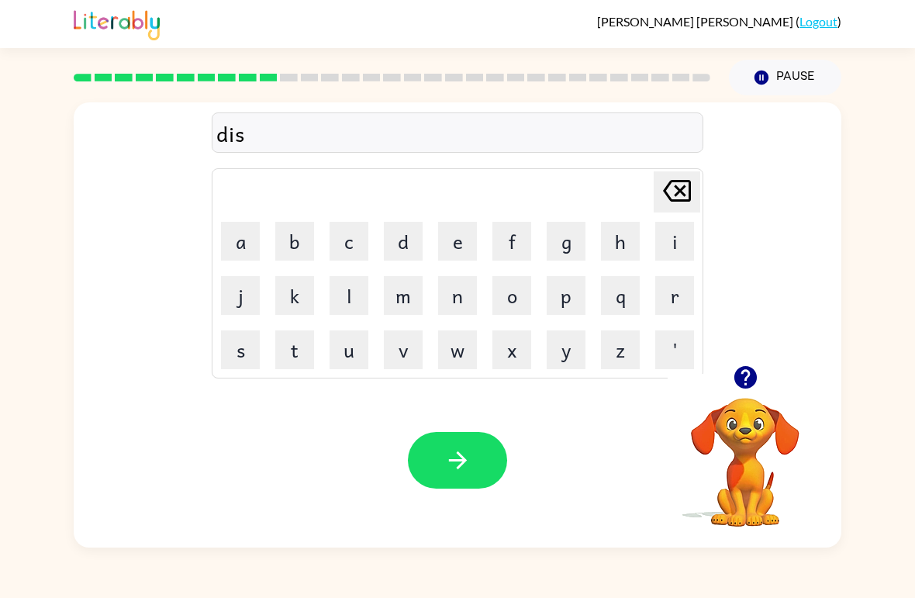
click at [295, 341] on button "t" at bounding box center [294, 349] width 39 height 39
click at [679, 289] on button "r" at bounding box center [674, 295] width 39 height 39
click at [348, 359] on button "u" at bounding box center [349, 349] width 39 height 39
click at [250, 359] on button "s" at bounding box center [240, 349] width 39 height 39
click at [307, 348] on button "t" at bounding box center [294, 349] width 39 height 39
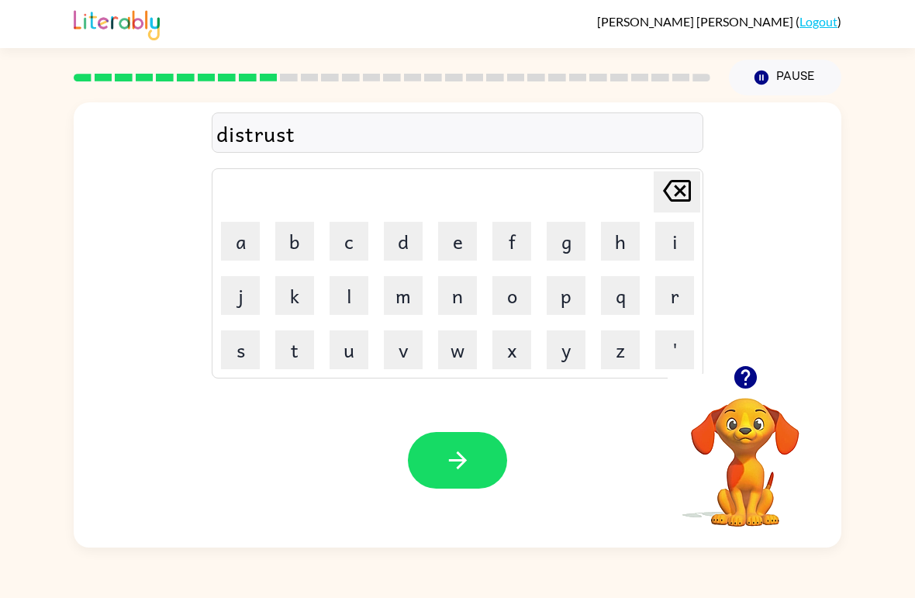
click at [488, 439] on button "button" at bounding box center [457, 460] width 99 height 57
click at [752, 378] on icon "button" at bounding box center [745, 377] width 22 height 22
click at [665, 290] on button "r" at bounding box center [674, 295] width 39 height 39
click at [520, 295] on button "o" at bounding box center [511, 295] width 39 height 39
click at [240, 249] on button "a" at bounding box center [240, 241] width 39 height 39
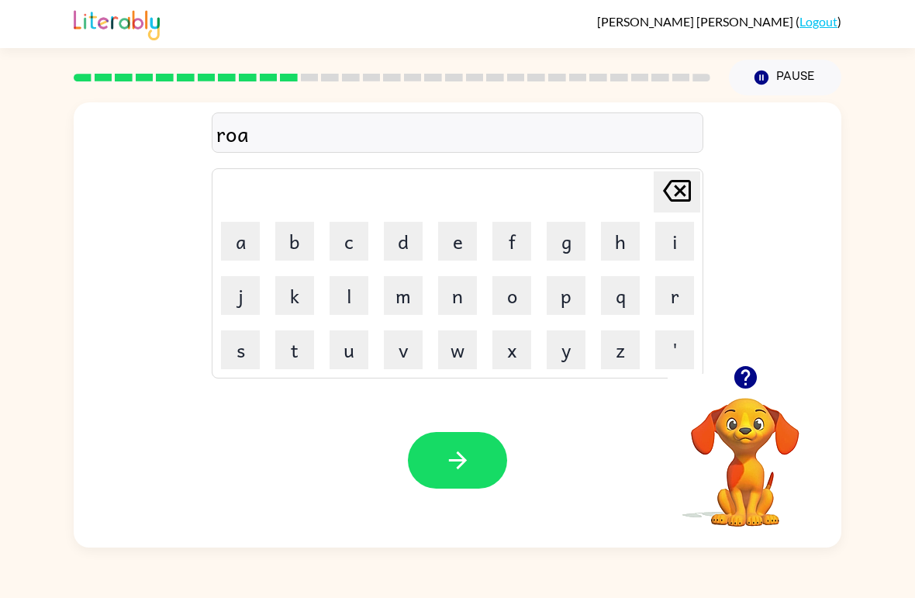
click at [392, 218] on td "d" at bounding box center [403, 241] width 53 height 53
click at [397, 237] on button "d" at bounding box center [403, 241] width 39 height 39
click at [465, 460] on icon "button" at bounding box center [457, 460] width 18 height 18
click at [366, 340] on button "u" at bounding box center [349, 349] width 39 height 39
click at [563, 282] on button "p" at bounding box center [566, 295] width 39 height 39
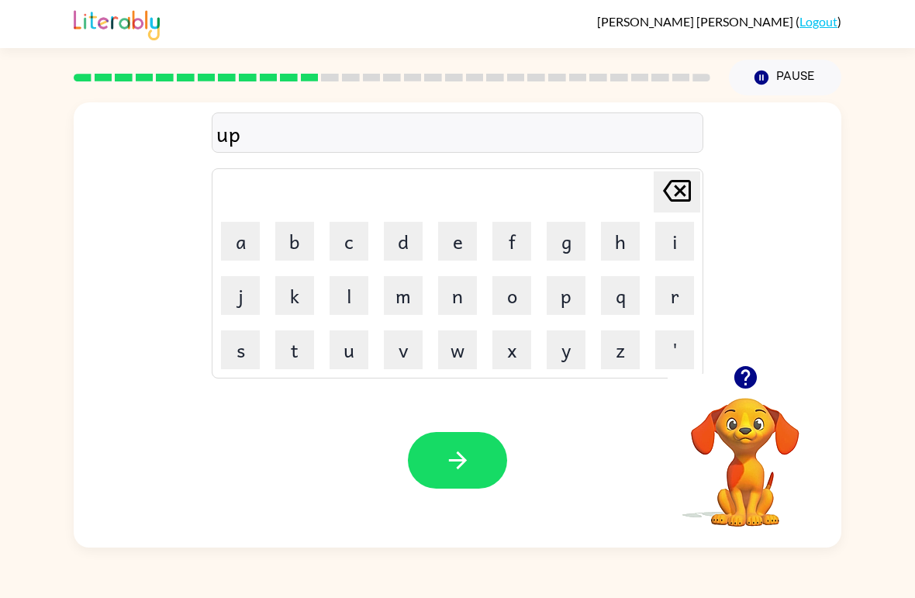
click at [731, 373] on button "button" at bounding box center [746, 378] width 40 height 40
click at [731, 372] on div "up [PERSON_NAME] last character input a b c d e f g h i j k l m n o p q r s t u…" at bounding box center [458, 324] width 768 height 445
click at [356, 247] on button "c" at bounding box center [349, 241] width 39 height 39
click at [686, 289] on button "r" at bounding box center [674, 295] width 39 height 39
click at [253, 240] on button "a" at bounding box center [240, 241] width 39 height 39
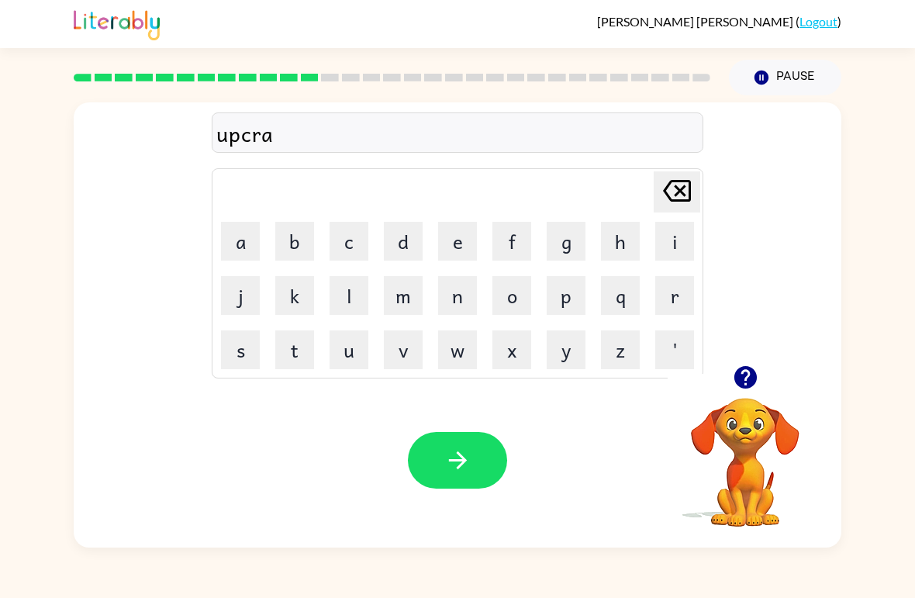
click at [408, 246] on button "d" at bounding box center [403, 241] width 39 height 39
click at [458, 240] on button "e" at bounding box center [457, 241] width 39 height 39
click at [432, 485] on button "button" at bounding box center [457, 460] width 99 height 57
click at [720, 415] on video "Your browser must support playing .mp4 files to use Literably. Please try using…" at bounding box center [745, 451] width 155 height 155
click at [757, 361] on button "button" at bounding box center [746, 378] width 40 height 40
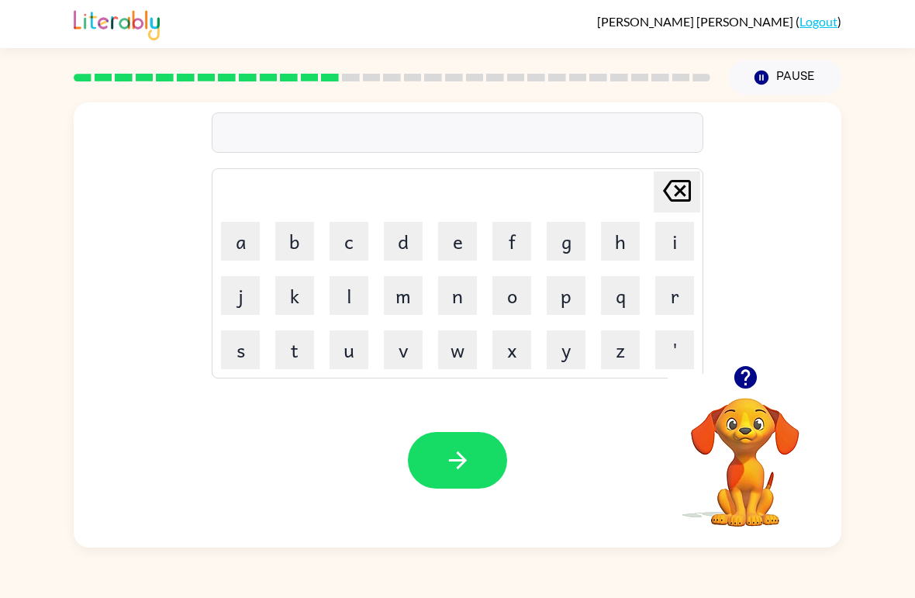
click at [753, 373] on icon "button" at bounding box center [745, 377] width 22 height 22
click at [36, 23] on div "[PERSON_NAME] ( Logout )" at bounding box center [457, 24] width 915 height 48
click at [410, 306] on button "m" at bounding box center [403, 295] width 39 height 39
click at [247, 230] on button "a" at bounding box center [240, 241] width 39 height 39
click at [451, 299] on button "n" at bounding box center [457, 295] width 39 height 39
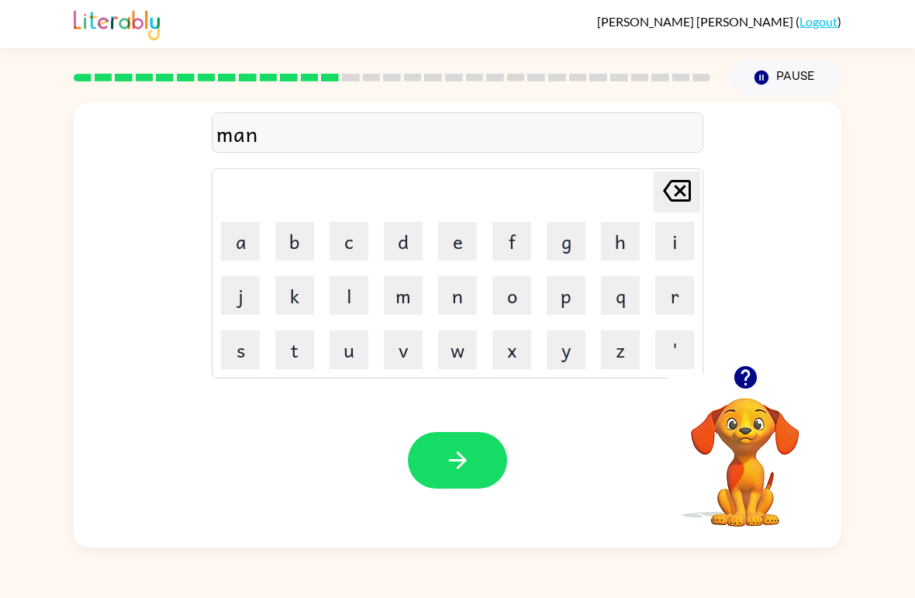
click at [670, 185] on icon at bounding box center [677, 191] width 28 height 22
click at [572, 237] on button "g" at bounding box center [566, 241] width 39 height 39
click at [470, 292] on button "n" at bounding box center [457, 295] width 39 height 39
click at [464, 247] on button "e" at bounding box center [457, 241] width 39 height 39
click at [232, 354] on button "s" at bounding box center [240, 349] width 39 height 39
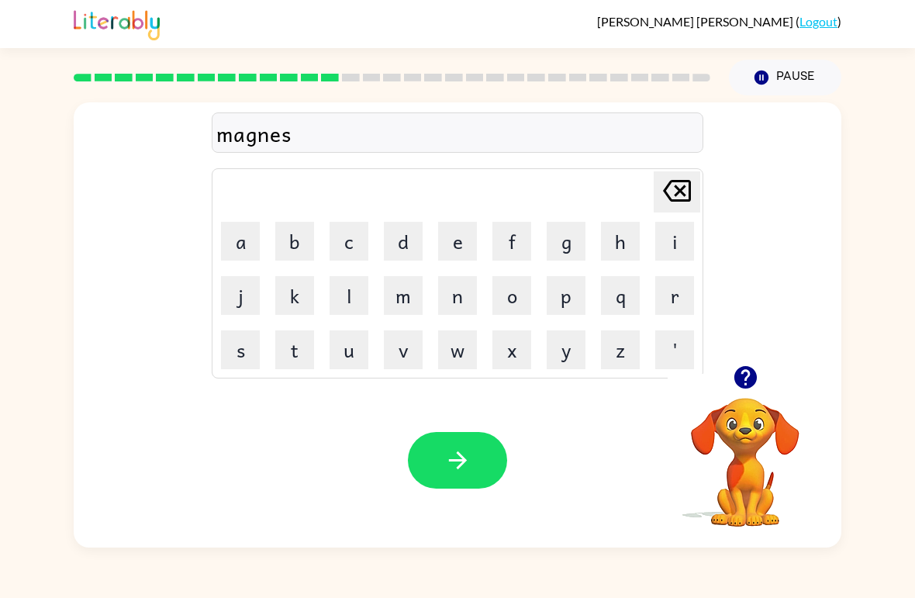
click at [474, 447] on button "button" at bounding box center [457, 460] width 99 height 57
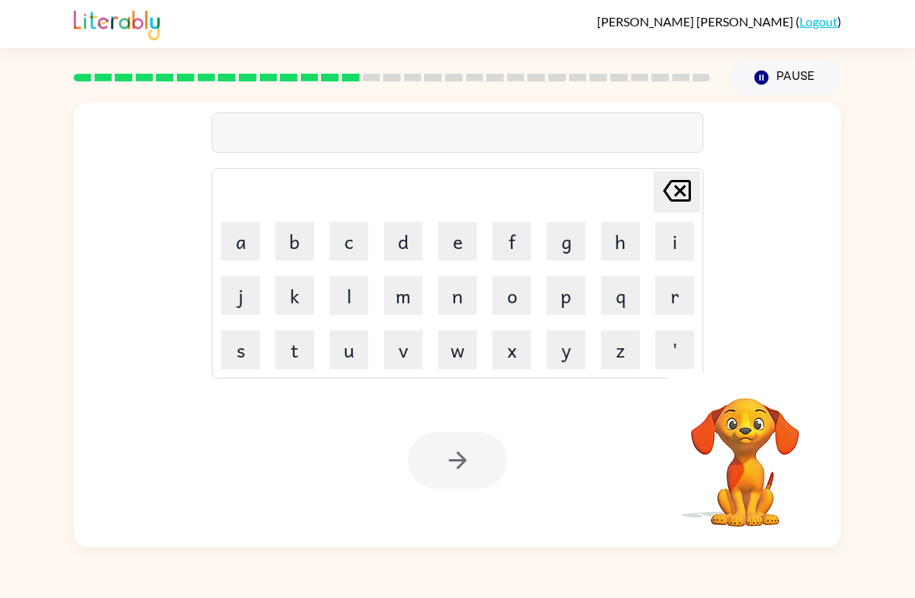
click at [384, 67] on div at bounding box center [391, 77] width 655 height 54
click at [401, 64] on div at bounding box center [391, 77] width 655 height 54
click at [420, 65] on div at bounding box center [391, 77] width 655 height 54
click at [438, 61] on div at bounding box center [391, 77] width 655 height 54
click at [459, 67] on div at bounding box center [391, 77] width 655 height 54
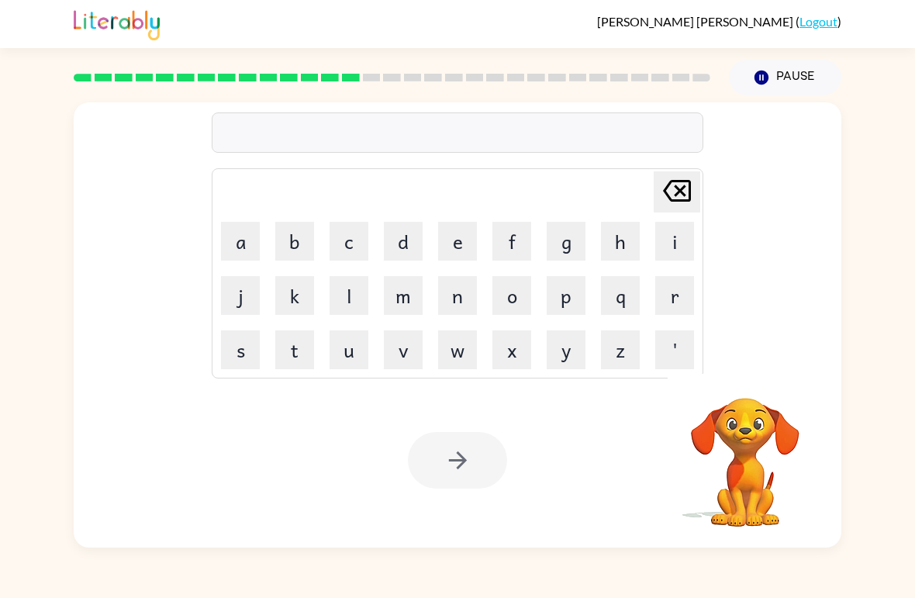
click at [486, 69] on div at bounding box center [391, 77] width 655 height 54
click at [496, 61] on div at bounding box center [391, 77] width 655 height 54
click at [522, 62] on div at bounding box center [391, 77] width 655 height 54
click at [544, 66] on div at bounding box center [391, 77] width 655 height 54
click at [565, 62] on div at bounding box center [391, 77] width 655 height 54
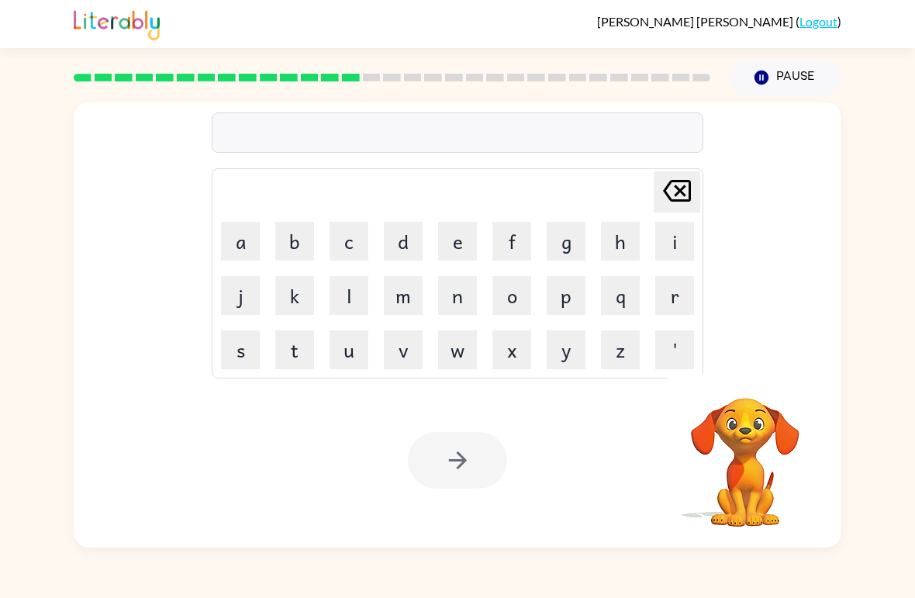
click at [577, 60] on div at bounding box center [391, 77] width 655 height 54
click at [599, 63] on div at bounding box center [391, 77] width 655 height 54
click at [624, 65] on div at bounding box center [391, 77] width 655 height 54
click at [641, 57] on div at bounding box center [391, 77] width 655 height 54
click at [658, 54] on div at bounding box center [391, 77] width 655 height 54
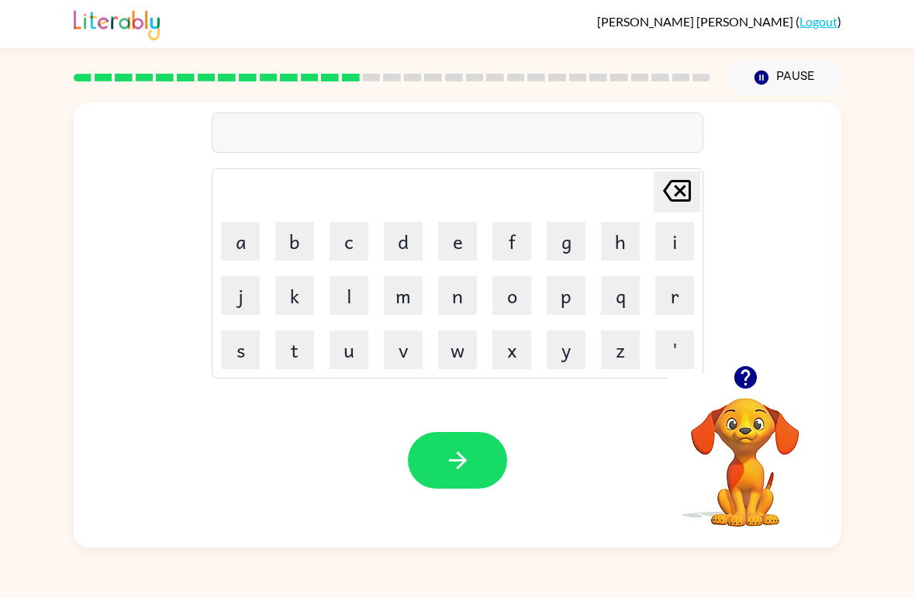
click at [695, 81] on rect at bounding box center [702, 78] width 18 height 8
click at [767, 365] on div at bounding box center [745, 378] width 155 height 40
click at [747, 379] on icon "button" at bounding box center [745, 377] width 27 height 27
click at [292, 224] on button "b" at bounding box center [294, 241] width 39 height 39
click at [530, 295] on button "o" at bounding box center [511, 295] width 39 height 39
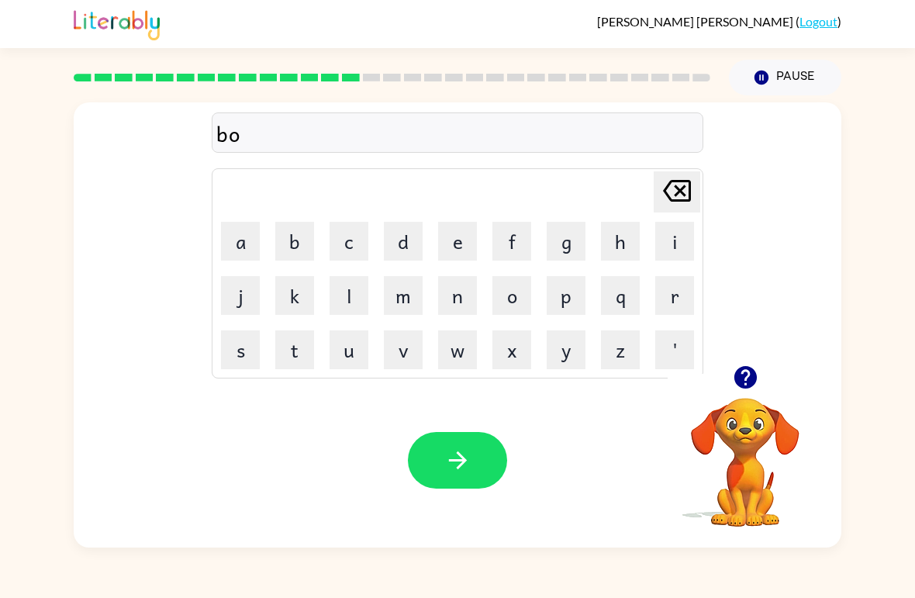
click at [472, 278] on button "n" at bounding box center [457, 295] width 39 height 39
click at [463, 229] on button "e" at bounding box center [457, 241] width 39 height 39
click at [239, 343] on button "s" at bounding box center [240, 349] width 39 height 39
click at [499, 469] on button "button" at bounding box center [457, 460] width 99 height 57
click at [247, 342] on button "s" at bounding box center [240, 349] width 39 height 39
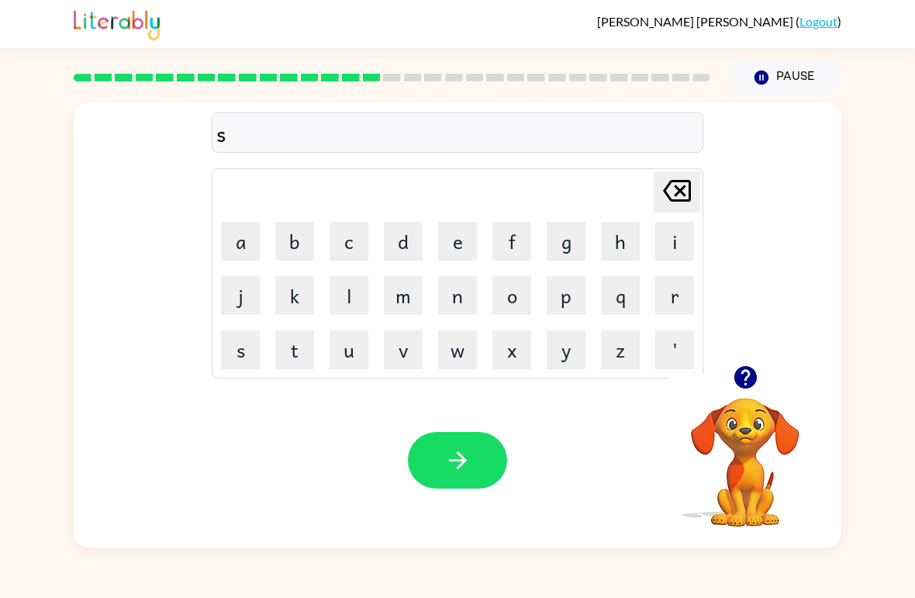
click at [471, 352] on button "w" at bounding box center [457, 349] width 39 height 39
click at [542, 283] on td "p" at bounding box center [566, 295] width 53 height 53
click at [517, 271] on td "o" at bounding box center [511, 295] width 53 height 53
click at [523, 279] on button "o" at bounding box center [511, 295] width 39 height 39
click at [678, 289] on button "r" at bounding box center [674, 295] width 39 height 39
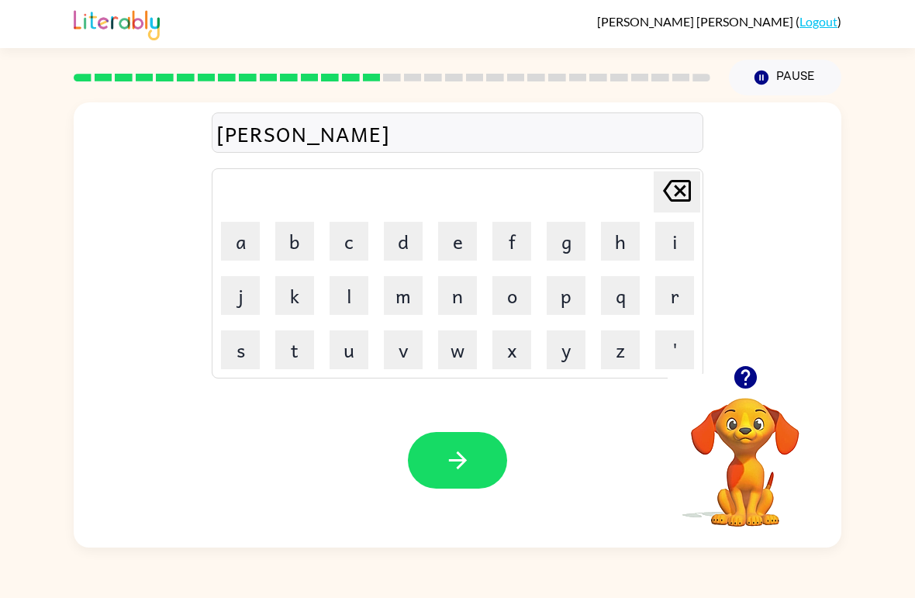
click at [412, 286] on button "m" at bounding box center [403, 295] width 39 height 39
click at [451, 467] on icon "button" at bounding box center [457, 460] width 27 height 27
click at [743, 378] on icon "button" at bounding box center [745, 377] width 22 height 22
click at [679, 298] on button "r" at bounding box center [674, 295] width 39 height 39
click at [255, 237] on button "a" at bounding box center [240, 241] width 39 height 39
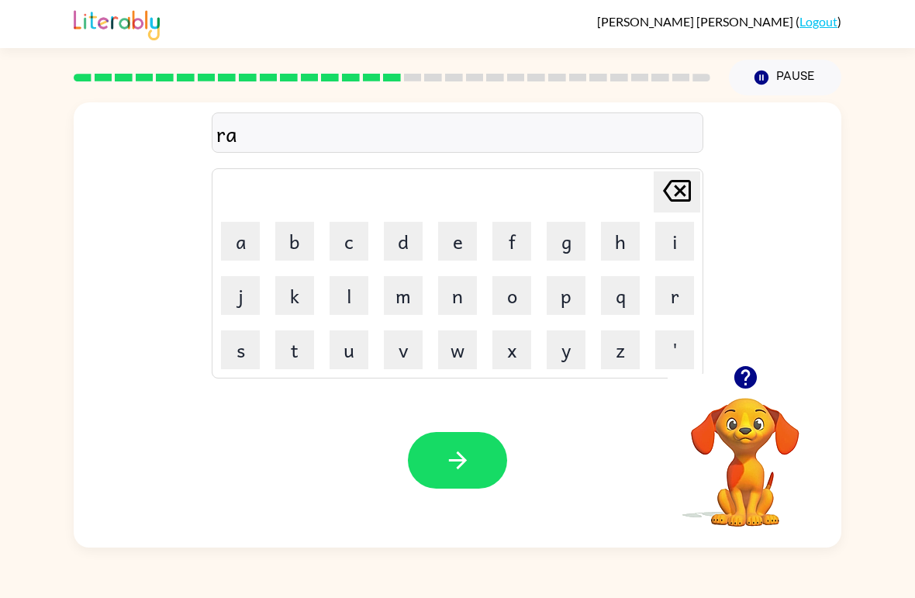
click at [413, 278] on button "m" at bounding box center [403, 295] width 39 height 39
click at [465, 454] on icon "button" at bounding box center [457, 460] width 27 height 27
click at [753, 372] on icon "button" at bounding box center [745, 377] width 22 height 22
click at [585, 292] on button "p" at bounding box center [566, 295] width 39 height 39
click at [672, 294] on button "r" at bounding box center [674, 295] width 39 height 39
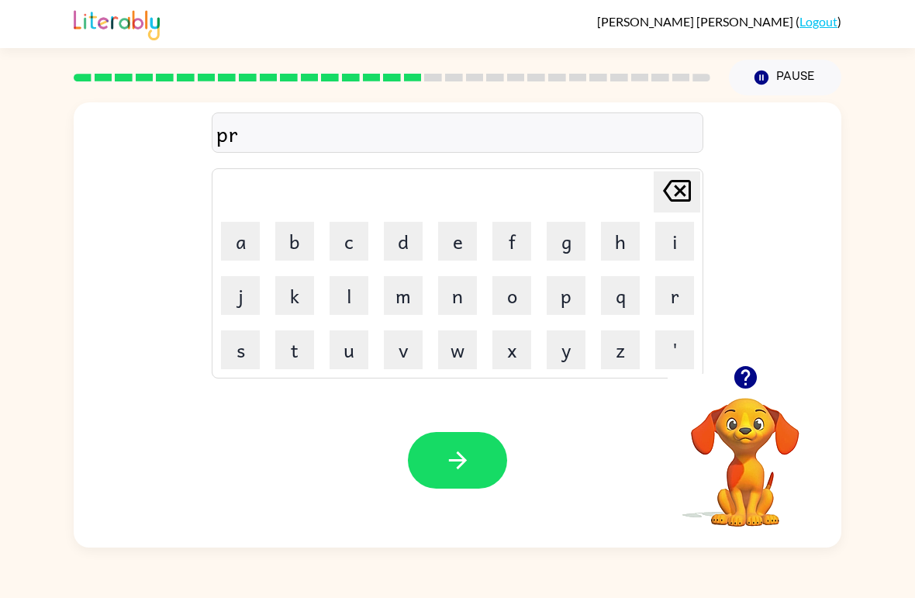
click at [666, 233] on button "i" at bounding box center [674, 241] width 39 height 39
click at [673, 230] on button "i" at bounding box center [674, 241] width 39 height 39
click at [682, 164] on div "prii [PERSON_NAME] last character input a b c d e f g h i j k l m n o p q r s t…" at bounding box center [458, 233] width 492 height 289
click at [696, 178] on button "[PERSON_NAME] last character input" at bounding box center [677, 191] width 47 height 41
click at [400, 295] on button "m" at bounding box center [403, 295] width 39 height 39
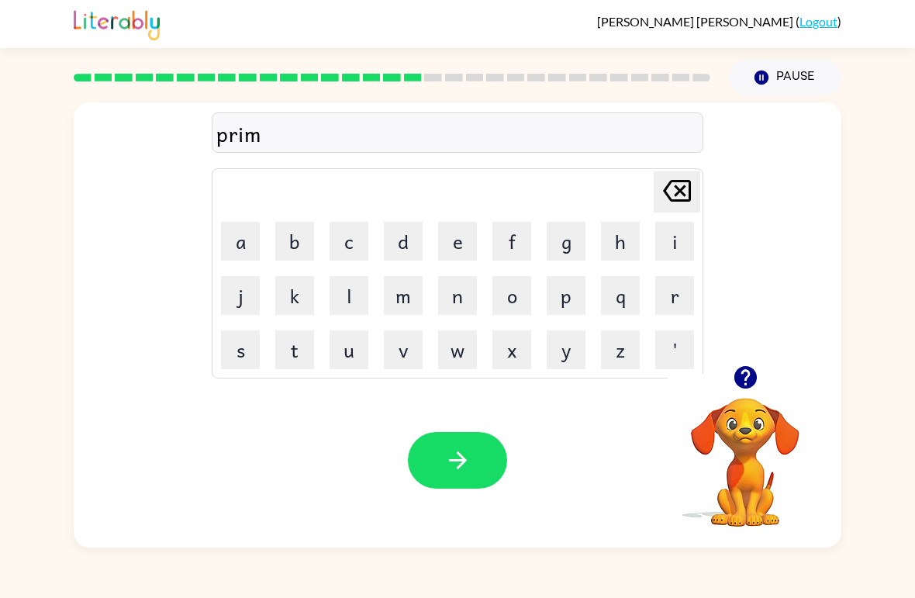
click at [686, 224] on button "i" at bounding box center [674, 241] width 39 height 39
click at [457, 283] on button "n" at bounding box center [457, 295] width 39 height 39
click at [555, 229] on button "g" at bounding box center [566, 241] width 39 height 39
click at [468, 449] on icon "button" at bounding box center [457, 460] width 27 height 27
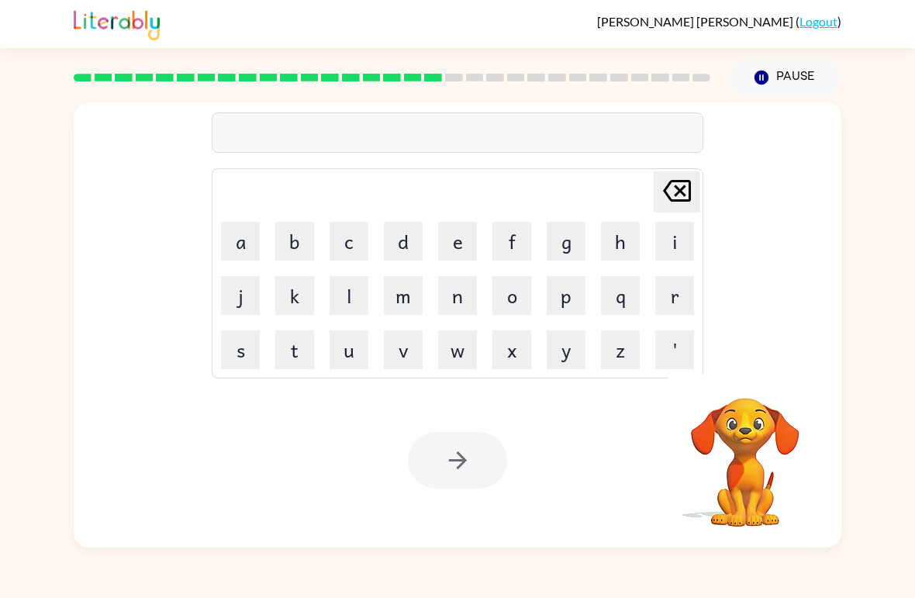
click at [392, 552] on div "[PERSON_NAME] ( Logout ) Pause Pause Delete Delete last character input a b c d…" at bounding box center [457, 299] width 915 height 598
click at [672, 289] on button "r" at bounding box center [674, 295] width 39 height 39
click at [693, 238] on button "i" at bounding box center [674, 241] width 39 height 39
click at [257, 344] on button "s" at bounding box center [240, 349] width 39 height 39
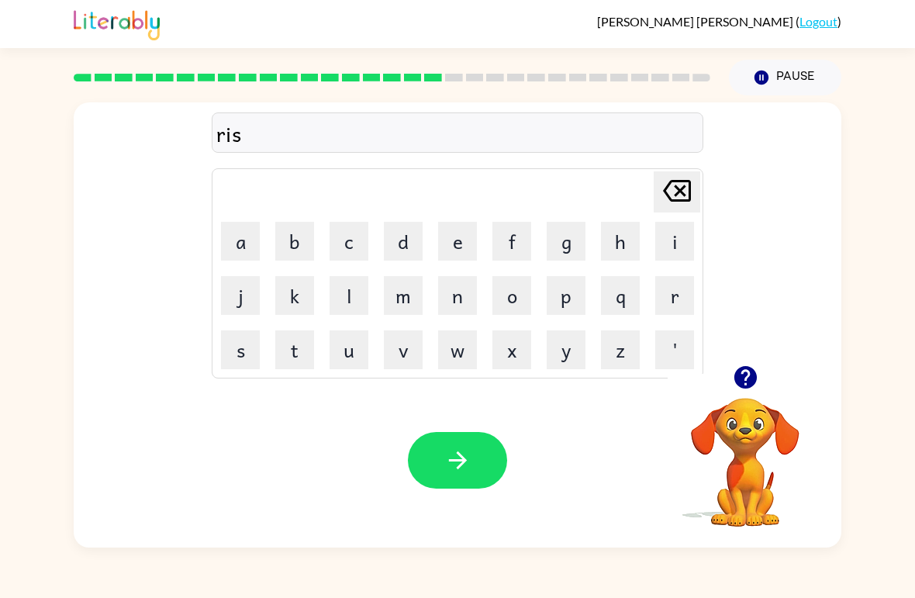
click at [358, 239] on button "c" at bounding box center [349, 241] width 39 height 39
click at [675, 234] on button "i" at bounding box center [674, 241] width 39 height 39
click at [753, 388] on icon "button" at bounding box center [745, 377] width 27 height 27
click at [459, 240] on button "e" at bounding box center [457, 241] width 39 height 39
click at [249, 344] on button "s" at bounding box center [240, 349] width 39 height 39
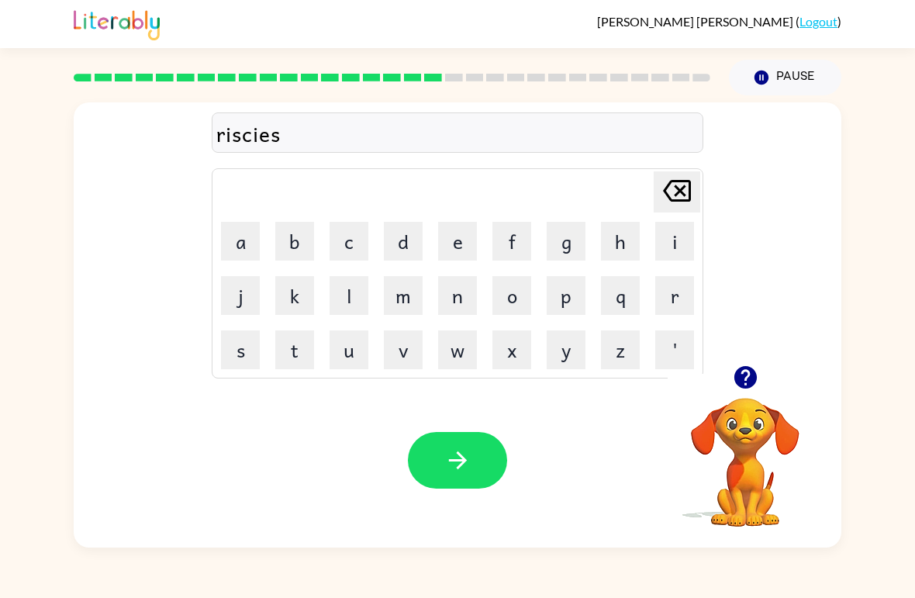
click at [297, 331] on button "t" at bounding box center [294, 349] width 39 height 39
click at [480, 440] on button "button" at bounding box center [457, 460] width 99 height 57
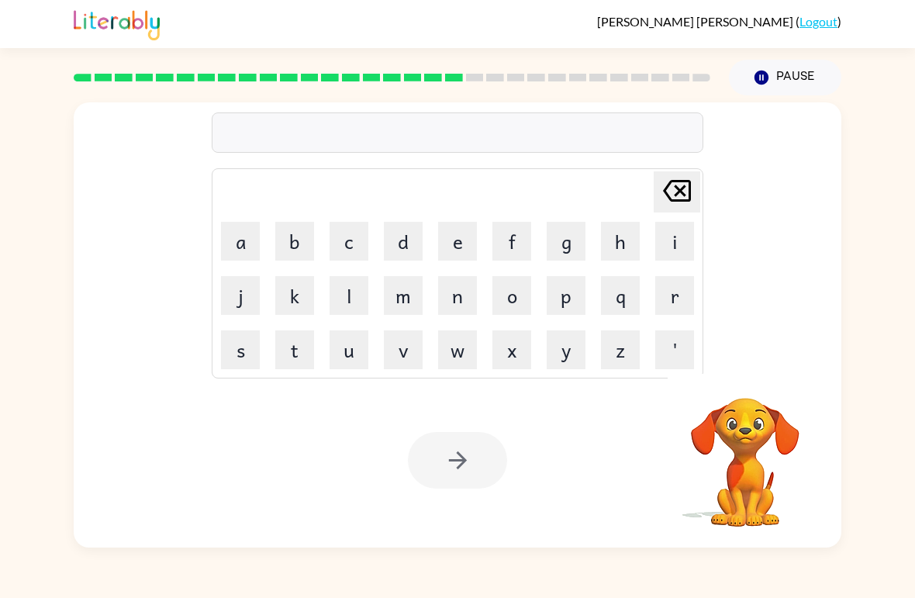
click at [483, 71] on div at bounding box center [391, 77] width 655 height 54
click at [495, 53] on div at bounding box center [391, 77] width 655 height 54
click at [529, 66] on div at bounding box center [391, 77] width 655 height 54
click at [540, 66] on div at bounding box center [391, 77] width 655 height 54
click at [568, 75] on div at bounding box center [392, 78] width 637 height 8
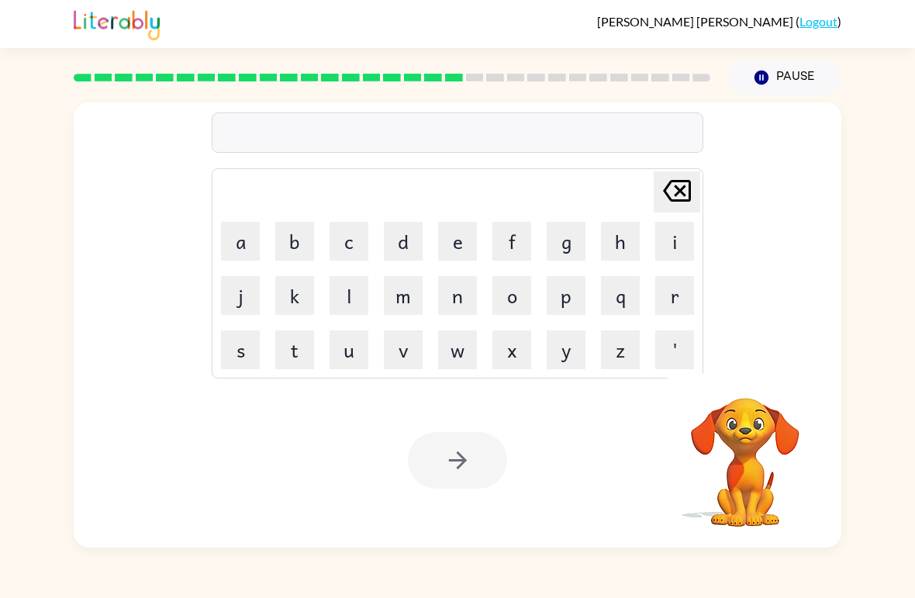
click at [579, 61] on div at bounding box center [391, 77] width 655 height 54
click at [601, 71] on div at bounding box center [391, 77] width 655 height 54
click at [617, 61] on div at bounding box center [391, 77] width 655 height 54
click at [644, 60] on div at bounding box center [391, 77] width 655 height 54
click at [669, 65] on div at bounding box center [391, 77] width 655 height 54
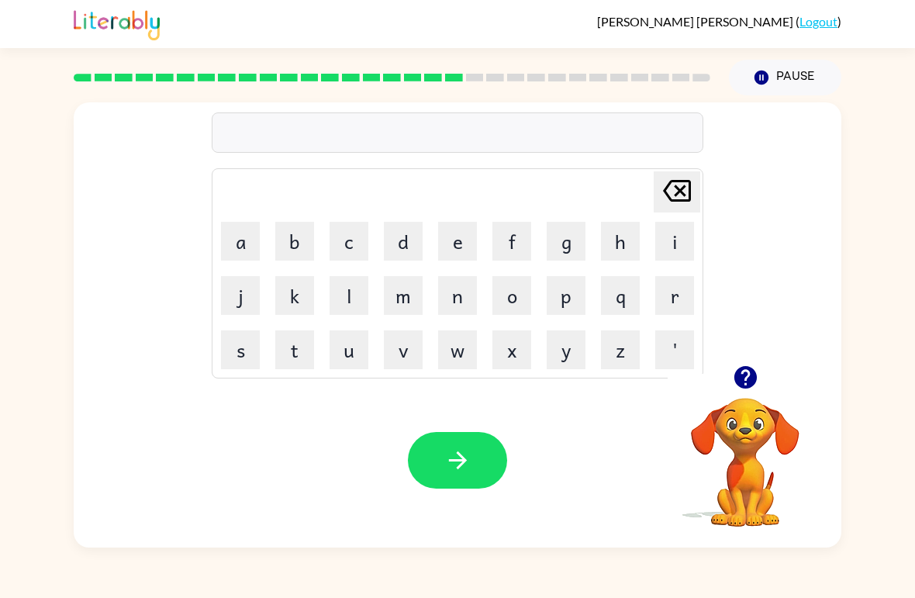
click at [769, 404] on video "Your browser must support playing .mp4 files to use Literably. Please try using…" at bounding box center [745, 451] width 155 height 155
click at [745, 374] on icon "button" at bounding box center [745, 377] width 22 height 22
click at [240, 248] on button "a" at bounding box center [240, 241] width 39 height 39
click at [681, 302] on button "r" at bounding box center [674, 295] width 39 height 39
click at [287, 361] on button "t" at bounding box center [294, 349] width 39 height 39
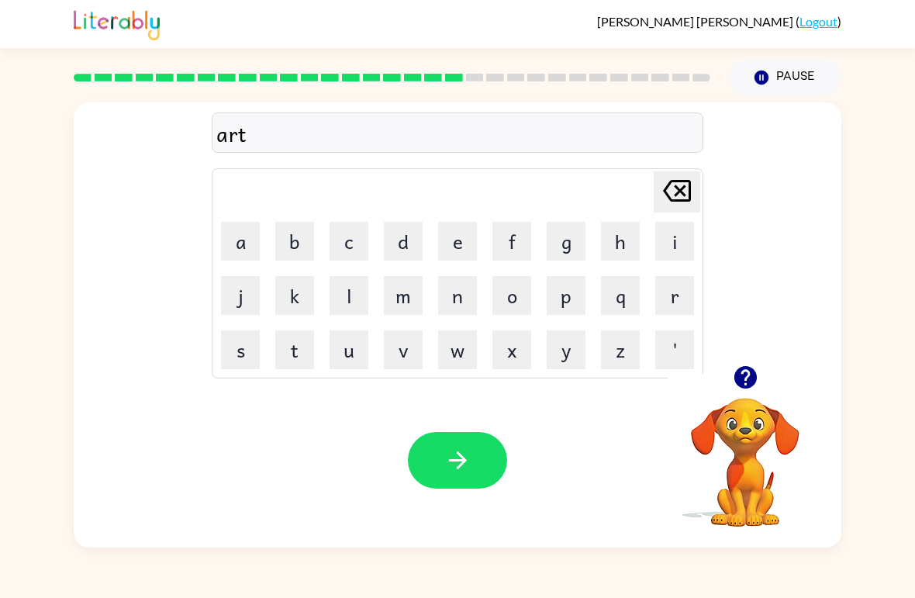
click at [449, 233] on button "e" at bounding box center [457, 241] width 39 height 39
click at [475, 289] on button "n" at bounding box center [457, 295] width 39 height 39
click at [402, 244] on button "d" at bounding box center [403, 241] width 39 height 39
click at [433, 447] on button "button" at bounding box center [457, 460] width 99 height 57
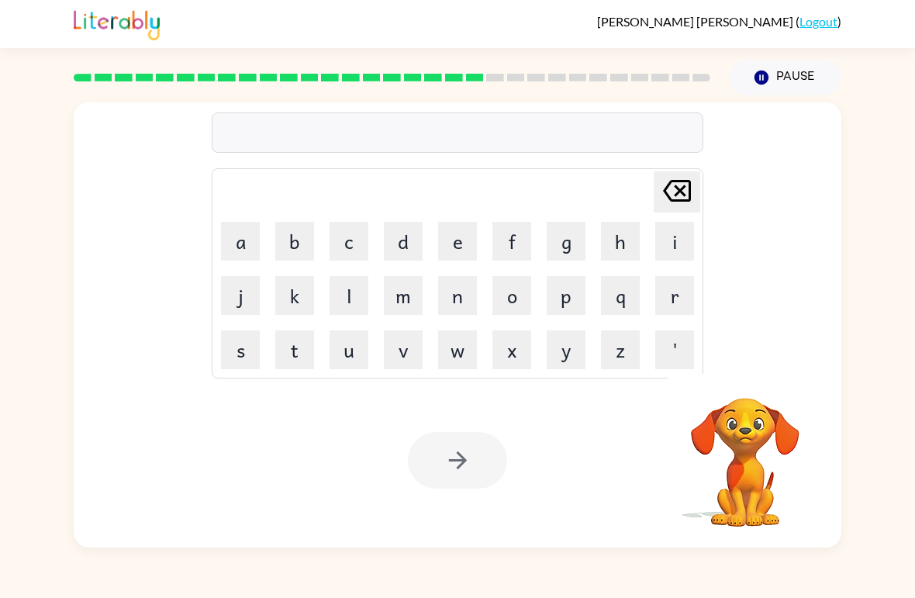
click at [514, 244] on button "f" at bounding box center [511, 241] width 39 height 39
click at [513, 244] on button "f" at bounding box center [511, 241] width 39 height 39
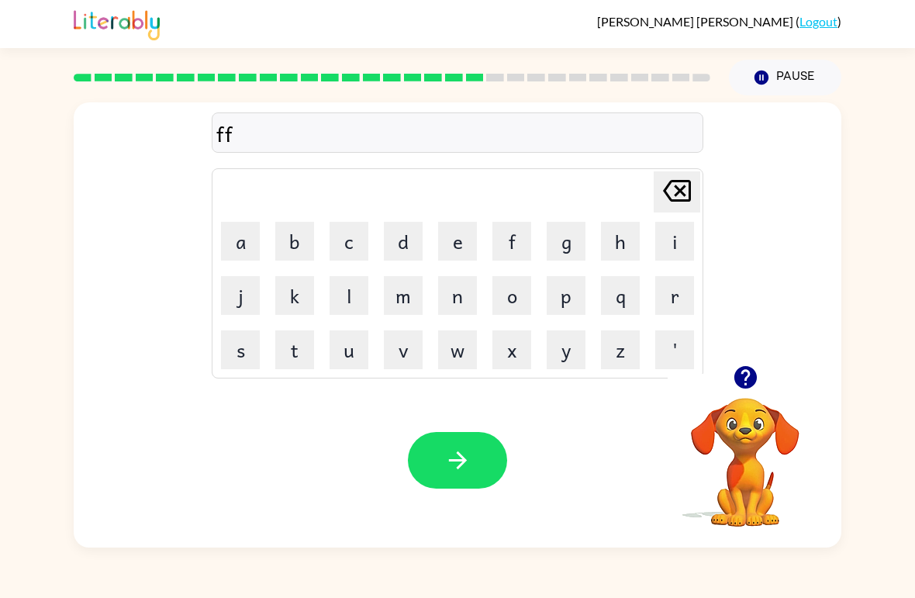
click at [670, 178] on icon "[PERSON_NAME] last character input" at bounding box center [676, 190] width 37 height 37
click at [672, 190] on icon "[PERSON_NAME] last character input" at bounding box center [676, 190] width 37 height 37
click at [523, 236] on button "f" at bounding box center [511, 241] width 39 height 39
click at [520, 297] on button "o" at bounding box center [511, 295] width 39 height 39
click at [339, 313] on button "l" at bounding box center [349, 295] width 39 height 39
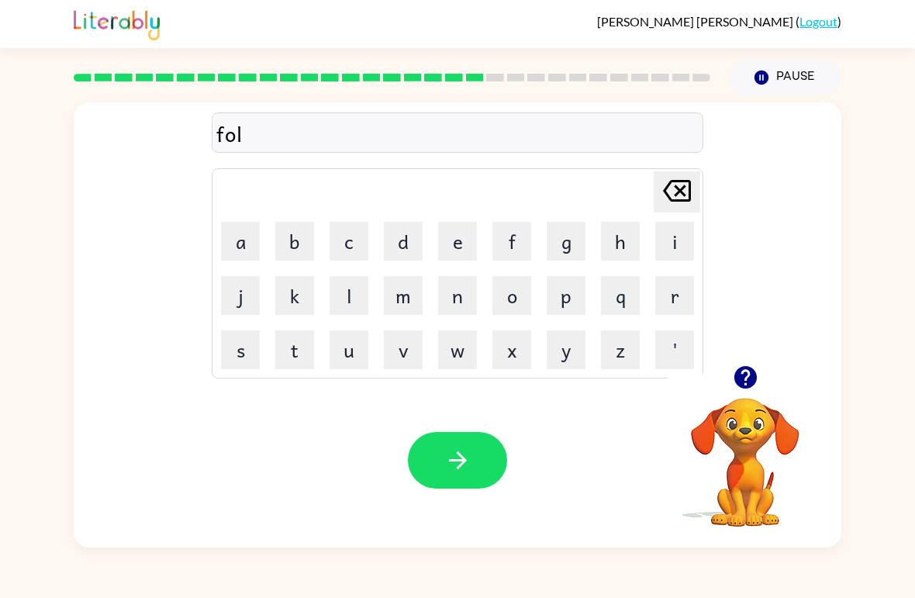
click at [520, 278] on button "o" at bounding box center [511, 295] width 39 height 39
click at [461, 351] on button "w" at bounding box center [457, 349] width 39 height 39
click at [442, 452] on button "button" at bounding box center [457, 460] width 99 height 57
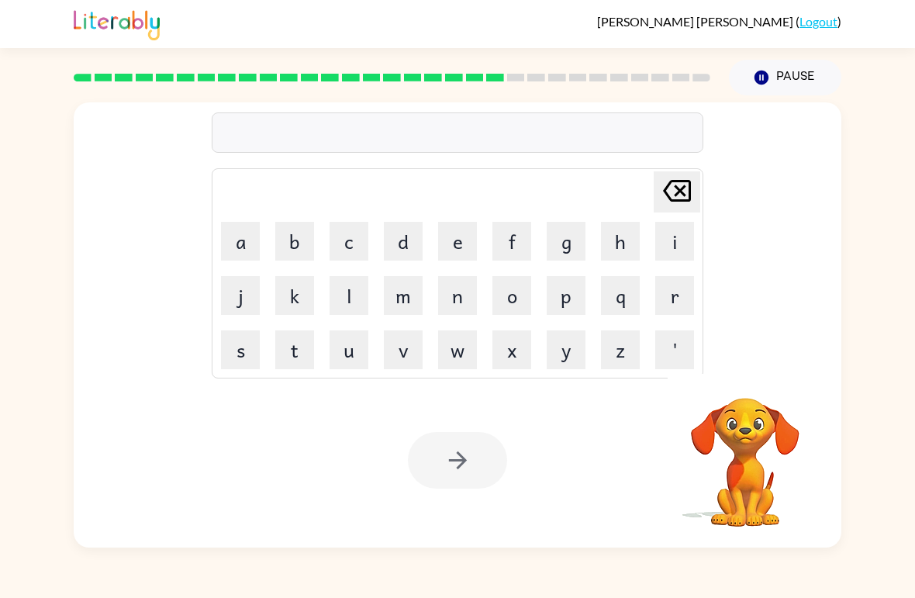
click at [244, 350] on button "s" at bounding box center [240, 349] width 39 height 39
click at [256, 231] on button "a" at bounding box center [240, 241] width 39 height 39
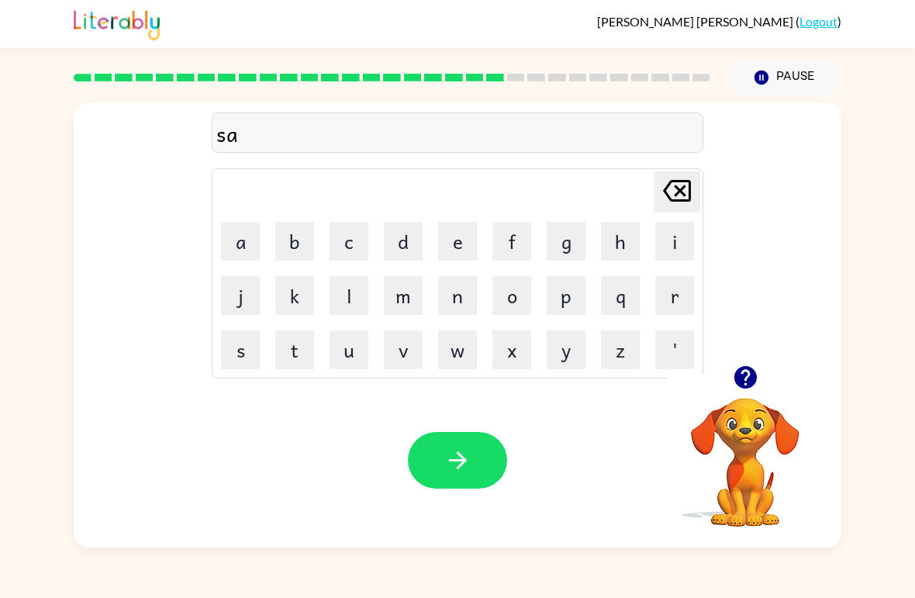
click at [450, 271] on td "n" at bounding box center [457, 295] width 53 height 53
click at [466, 289] on button "n" at bounding box center [457, 295] width 39 height 39
click at [308, 347] on button "t" at bounding box center [294, 349] width 39 height 39
click at [682, 236] on button "i" at bounding box center [674, 241] width 39 height 39
click at [565, 295] on button "p" at bounding box center [566, 295] width 39 height 39
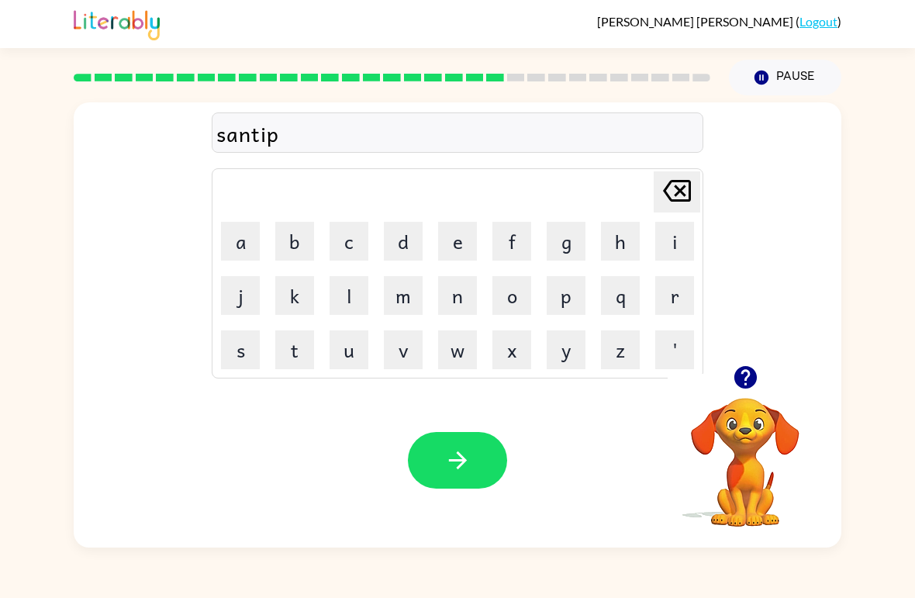
click at [458, 250] on button "e" at bounding box center [457, 241] width 39 height 39
click at [472, 217] on td "e" at bounding box center [457, 241] width 53 height 53
click at [456, 233] on button "e" at bounding box center [457, 241] width 39 height 39
click at [463, 439] on button "button" at bounding box center [457, 460] width 99 height 57
click at [239, 345] on button "s" at bounding box center [240, 349] width 39 height 39
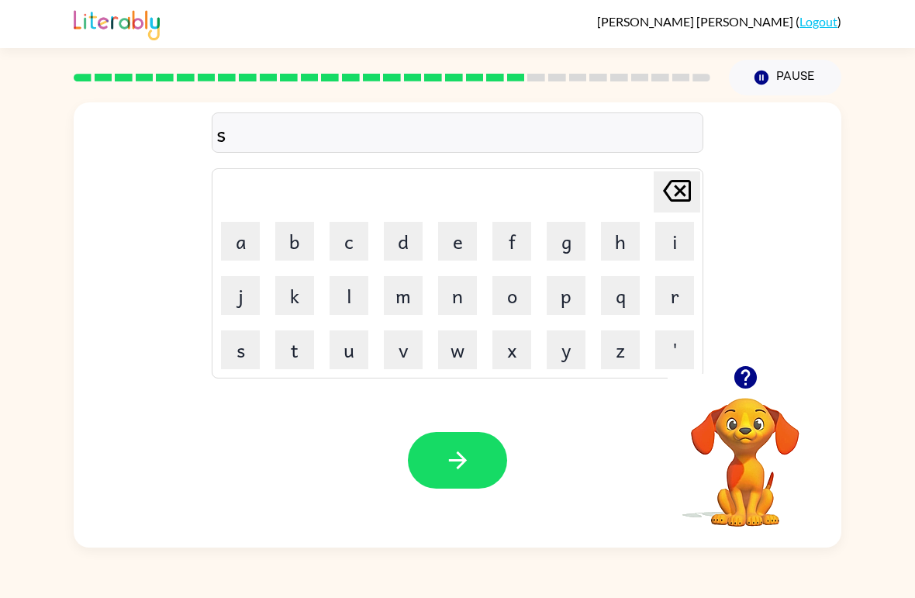
click at [347, 353] on button "u" at bounding box center [349, 349] width 39 height 39
click at [251, 331] on button "s" at bounding box center [240, 349] width 39 height 39
click at [299, 345] on button "t" at bounding box center [294, 349] width 39 height 39
click at [665, 231] on button "i" at bounding box center [674, 241] width 39 height 39
click at [468, 301] on button "n" at bounding box center [457, 295] width 39 height 39
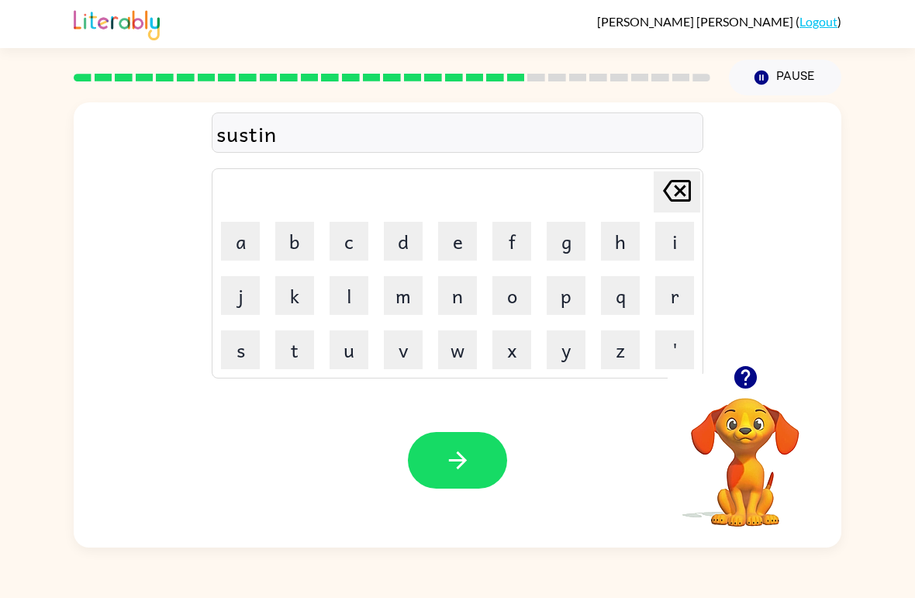
click at [456, 223] on button "e" at bounding box center [457, 241] width 39 height 39
click at [480, 450] on button "button" at bounding box center [457, 460] width 99 height 57
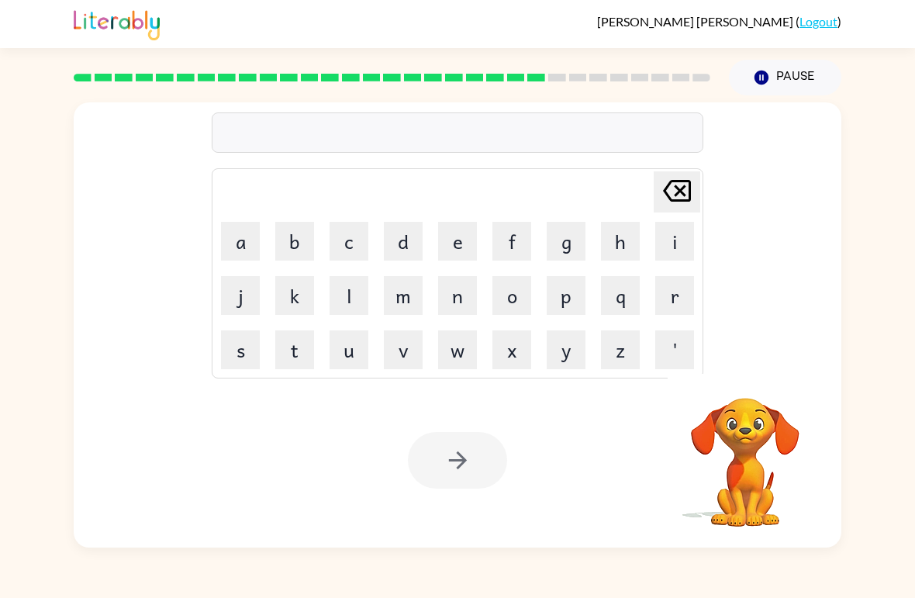
click at [565, 67] on div at bounding box center [391, 77] width 655 height 54
click at [594, 64] on div at bounding box center [391, 77] width 655 height 54
click at [608, 59] on div at bounding box center [391, 77] width 655 height 54
click at [627, 65] on div at bounding box center [391, 77] width 655 height 54
click at [655, 67] on div at bounding box center [391, 77] width 655 height 54
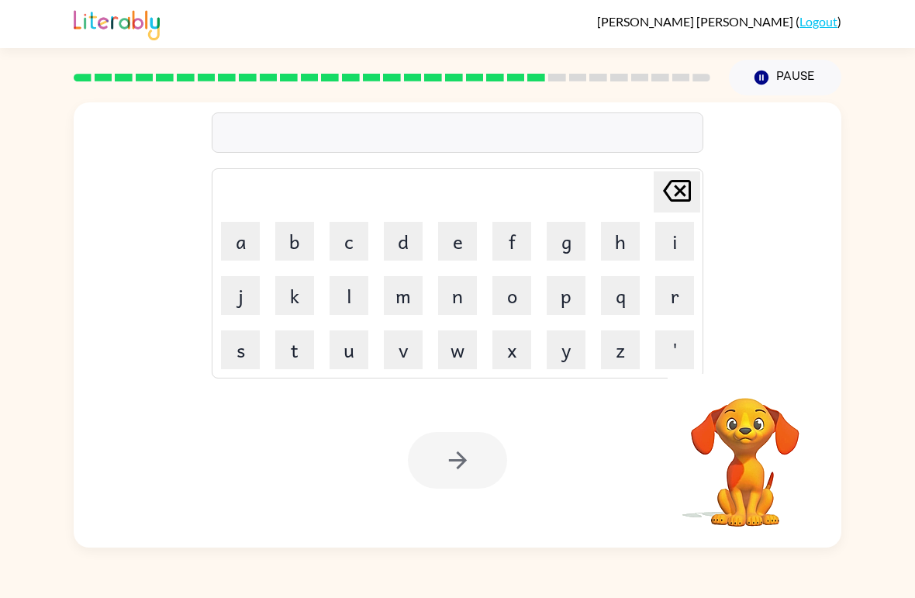
click at [665, 53] on div at bounding box center [391, 77] width 655 height 54
click at [685, 63] on div at bounding box center [391, 77] width 655 height 54
click at [516, 233] on button "f" at bounding box center [511, 241] width 39 height 39
click at [519, 282] on button "o" at bounding box center [511, 295] width 39 height 39
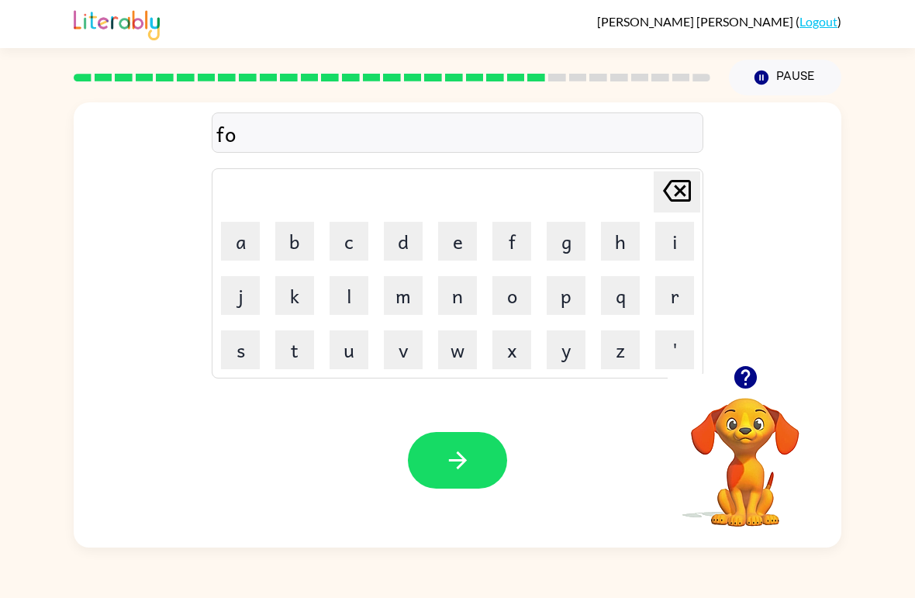
click at [407, 238] on button "d" at bounding box center [403, 241] width 39 height 39
click at [674, 202] on icon at bounding box center [677, 191] width 28 height 22
click at [662, 295] on button "r" at bounding box center [674, 295] width 39 height 39
click at [414, 226] on button "d" at bounding box center [403, 241] width 39 height 39
click at [471, 344] on button "w" at bounding box center [457, 349] width 39 height 39
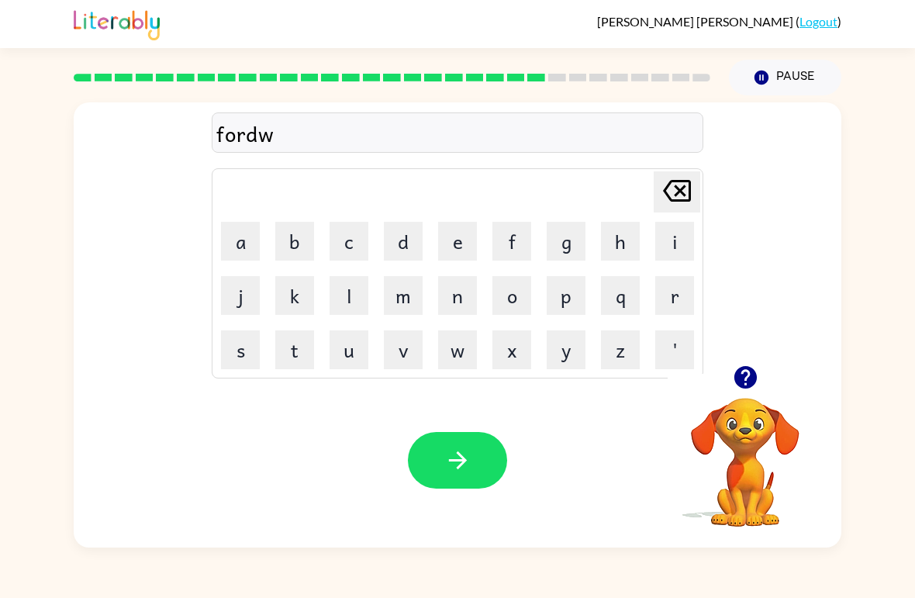
click at [246, 226] on button "a" at bounding box center [240, 241] width 39 height 39
click at [682, 285] on button "r" at bounding box center [674, 295] width 39 height 39
click at [406, 238] on button "d" at bounding box center [403, 241] width 39 height 39
click at [472, 463] on button "button" at bounding box center [457, 460] width 99 height 57
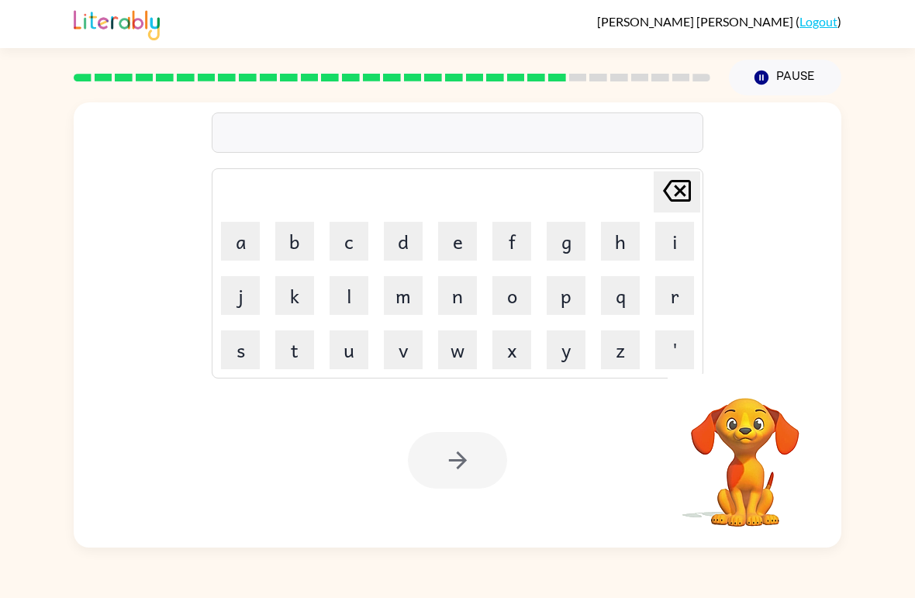
click at [672, 292] on button "r" at bounding box center [674, 295] width 39 height 39
click at [466, 236] on button "e" at bounding box center [457, 241] width 39 height 39
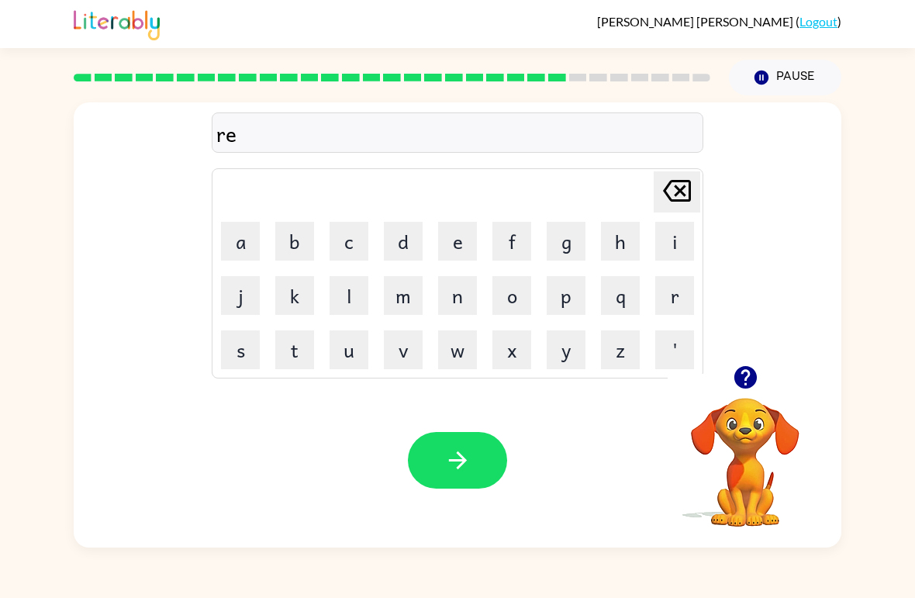
click at [465, 236] on button "e" at bounding box center [457, 241] width 39 height 39
click at [354, 289] on button "l" at bounding box center [349, 295] width 39 height 39
click at [244, 233] on button "a" at bounding box center [240, 241] width 39 height 39
click at [310, 341] on button "t" at bounding box center [294, 349] width 39 height 39
click at [453, 235] on button "e" at bounding box center [457, 241] width 39 height 39
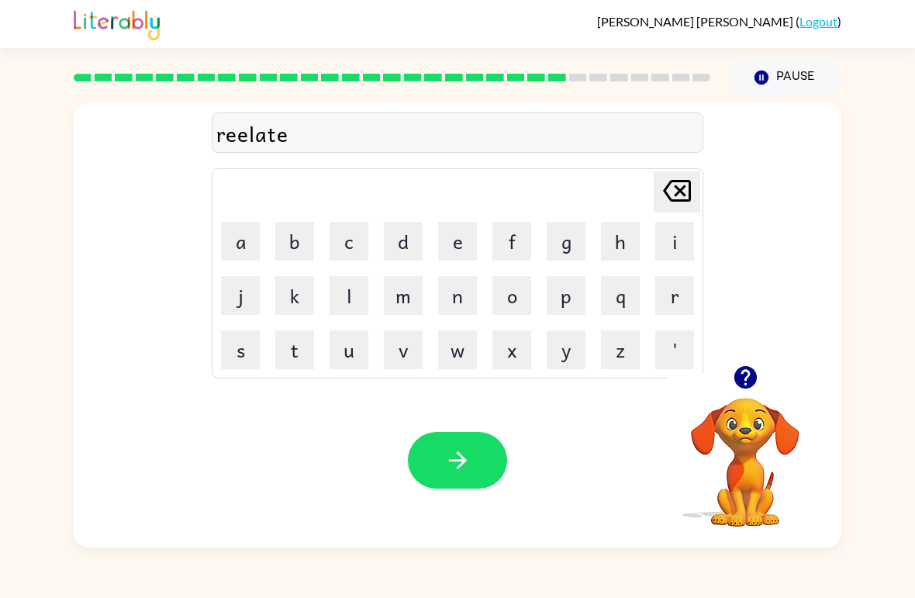
click at [407, 233] on button "d" at bounding box center [403, 241] width 39 height 39
click at [479, 453] on button "button" at bounding box center [457, 460] width 99 height 57
click at [582, 235] on button "g" at bounding box center [566, 241] width 39 height 39
click at [527, 294] on button "o" at bounding box center [511, 295] width 39 height 39
click at [358, 340] on button "u" at bounding box center [349, 349] width 39 height 39
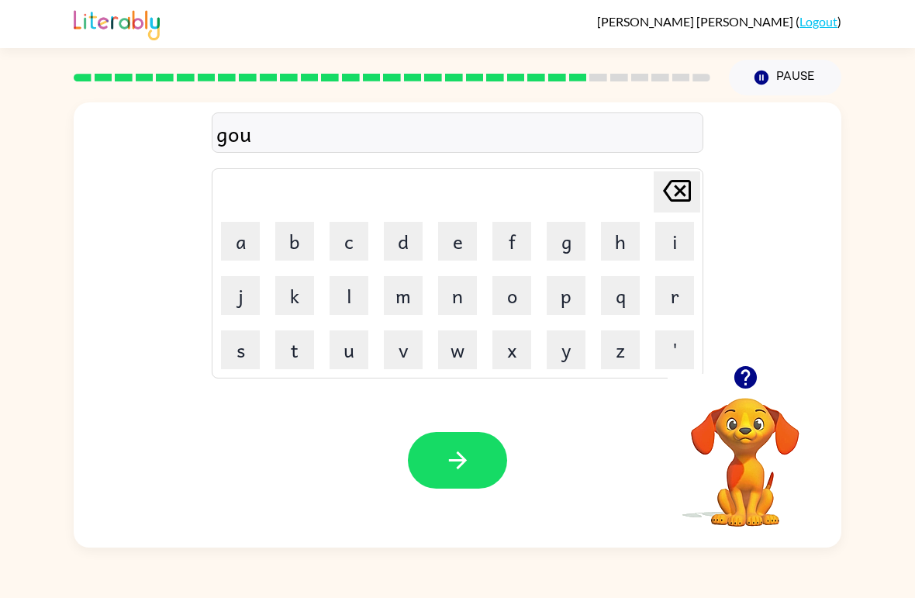
click at [300, 225] on button "b" at bounding box center [294, 241] width 39 height 39
click at [351, 290] on button "l" at bounding box center [349, 295] width 39 height 39
click at [670, 223] on button "i" at bounding box center [674, 241] width 39 height 39
click at [468, 288] on button "n" at bounding box center [457, 295] width 39 height 39
click at [472, 472] on button "button" at bounding box center [457, 460] width 99 height 57
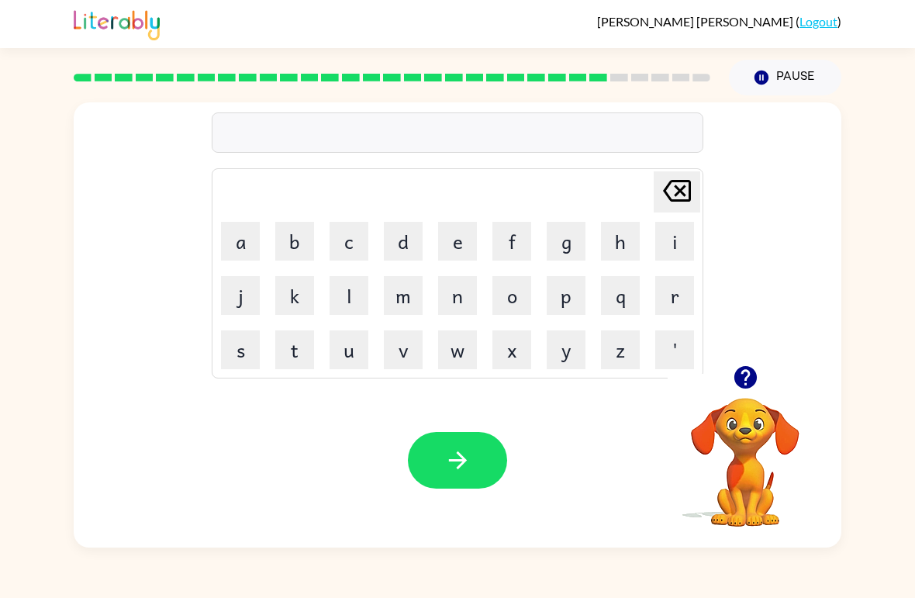
click at [467, 303] on button "n" at bounding box center [457, 295] width 39 height 39
click at [358, 330] on button "u" at bounding box center [349, 349] width 39 height 39
click at [420, 284] on button "m" at bounding box center [403, 295] width 39 height 39
click at [296, 239] on button "b" at bounding box center [294, 241] width 39 height 39
click at [467, 255] on button "e" at bounding box center [457, 241] width 39 height 39
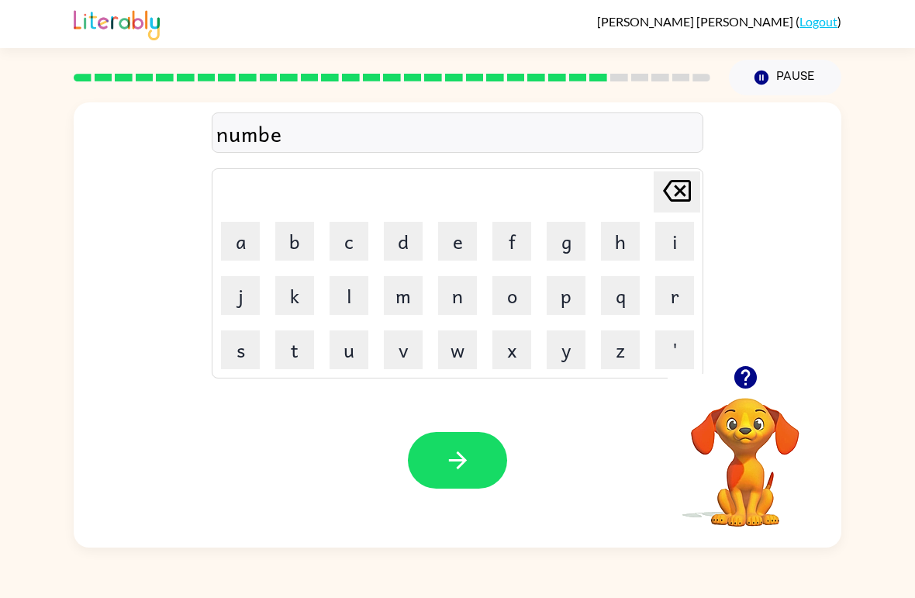
click at [693, 303] on button "r" at bounding box center [674, 295] width 39 height 39
click at [254, 281] on button "j" at bounding box center [240, 295] width 39 height 39
click at [450, 241] on button "e" at bounding box center [457, 241] width 39 height 39
click at [366, 227] on button "c" at bounding box center [349, 241] width 39 height 39
click at [291, 283] on button "k" at bounding box center [294, 295] width 39 height 39
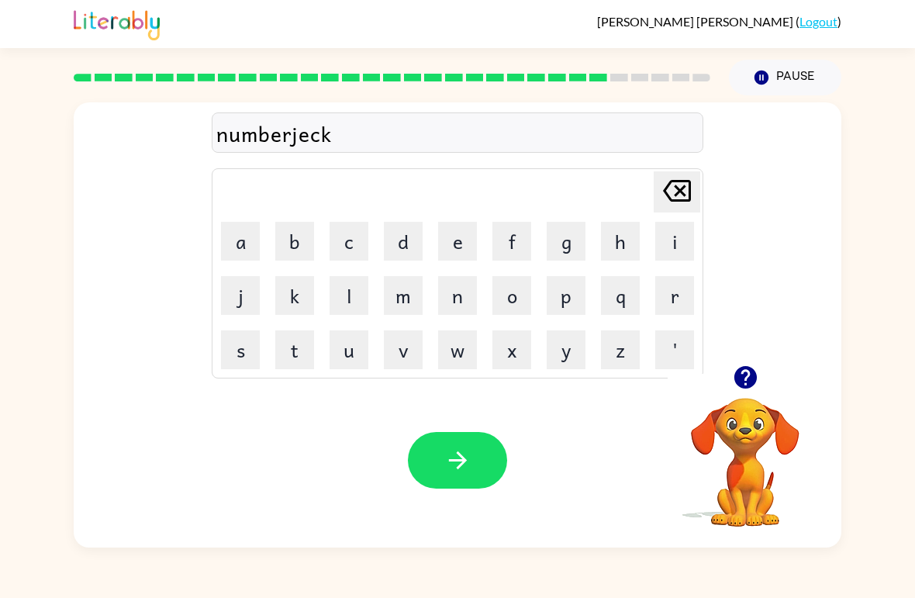
click at [468, 446] on button "button" at bounding box center [457, 460] width 99 height 57
click at [726, 346] on div "[PERSON_NAME] last character input a b c d e f g h i j k l m n o p q r s t u v …" at bounding box center [458, 233] width 768 height 263
click at [726, 345] on div "[PERSON_NAME] last character input a b c d e f g h i j k l m n o p q r s t u v …" at bounding box center [458, 233] width 768 height 263
click at [754, 357] on div "[PERSON_NAME] last character input a b c d e f g h i j k l m n o p q r s t u v …" at bounding box center [458, 233] width 768 height 263
click at [753, 356] on div "[PERSON_NAME] last character input a b c d e f g h i j k l m n o p q r s t u v …" at bounding box center [458, 233] width 768 height 263
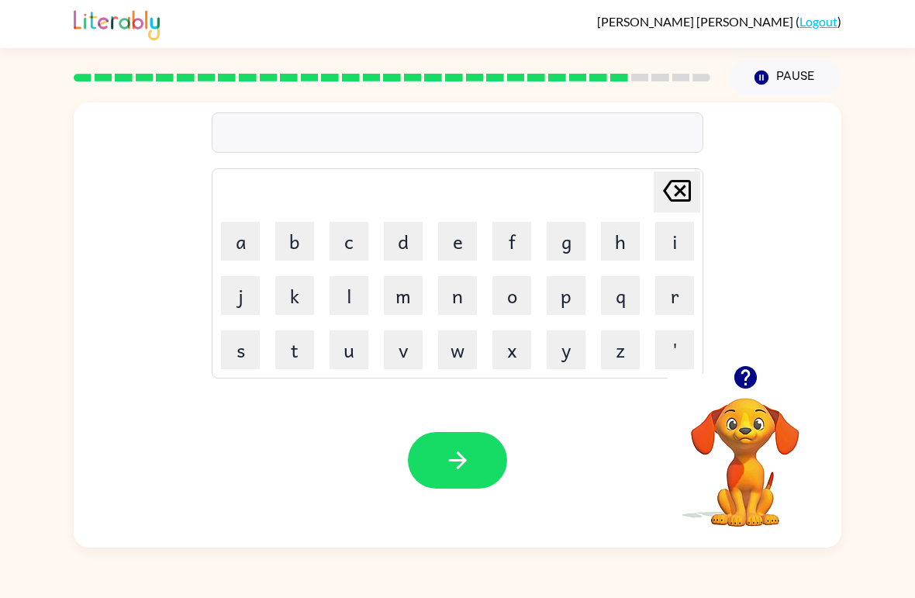
click at [745, 373] on icon "button" at bounding box center [745, 377] width 22 height 22
click at [579, 281] on button "p" at bounding box center [566, 295] width 39 height 39
click at [453, 250] on button "e" at bounding box center [457, 241] width 39 height 39
click at [243, 240] on button "a" at bounding box center [240, 241] width 39 height 39
click at [678, 314] on button "r" at bounding box center [674, 295] width 39 height 39
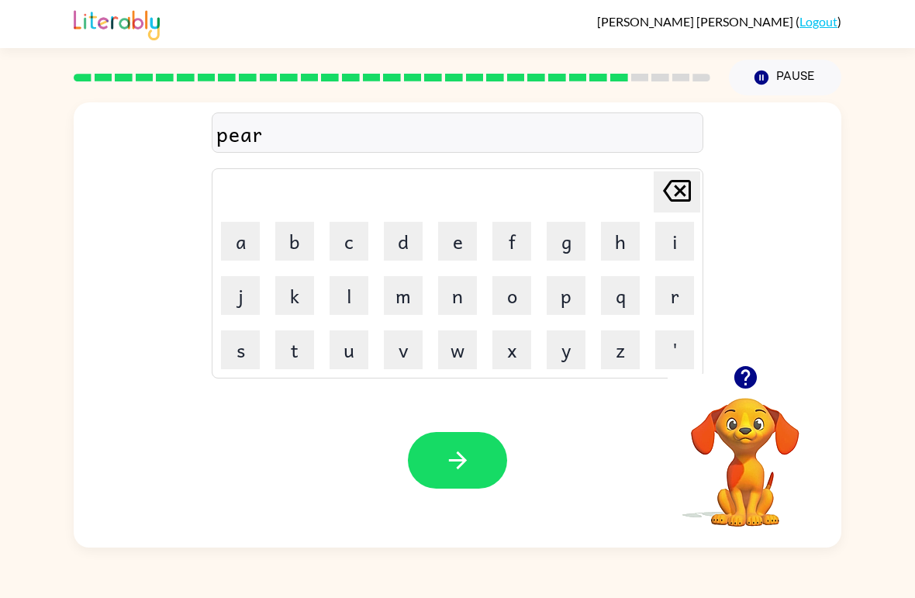
click at [235, 344] on button "s" at bounding box center [240, 349] width 39 height 39
click at [416, 440] on button "button" at bounding box center [457, 460] width 99 height 57
click at [709, 371] on div at bounding box center [745, 378] width 155 height 40
click at [735, 347] on div "[PERSON_NAME] last character input a b c d e f g h i j k l m n o p q r s t u v …" at bounding box center [458, 233] width 768 height 263
click at [747, 388] on icon "button" at bounding box center [745, 377] width 22 height 22
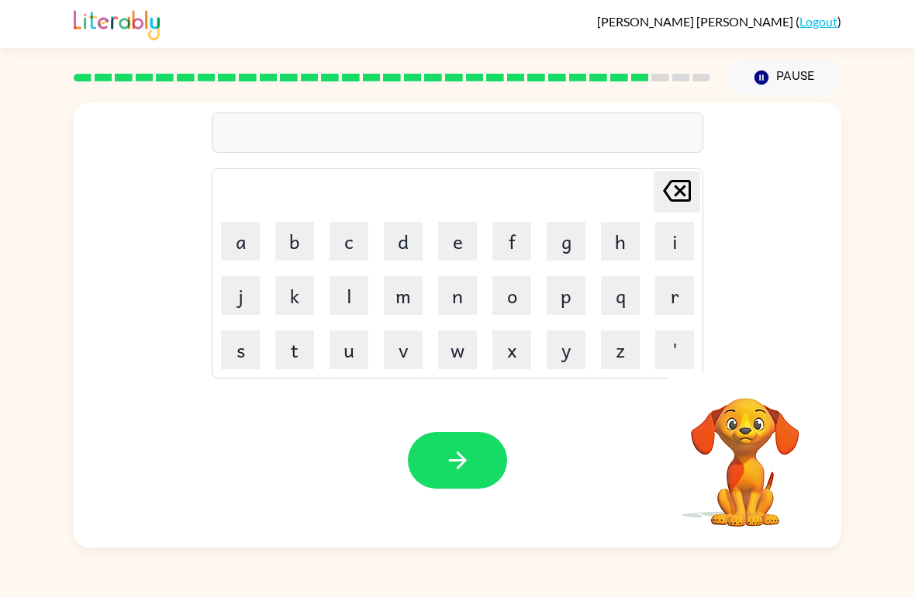
click at [722, 390] on video "Your browser must support playing .mp4 files to use Literably. Please try using…" at bounding box center [745, 451] width 155 height 155
click at [281, 343] on button "t" at bounding box center [294, 349] width 39 height 39
click at [624, 226] on button "h" at bounding box center [620, 241] width 39 height 39
click at [672, 247] on button "i" at bounding box center [674, 241] width 39 height 39
click at [458, 288] on button "n" at bounding box center [457, 295] width 39 height 39
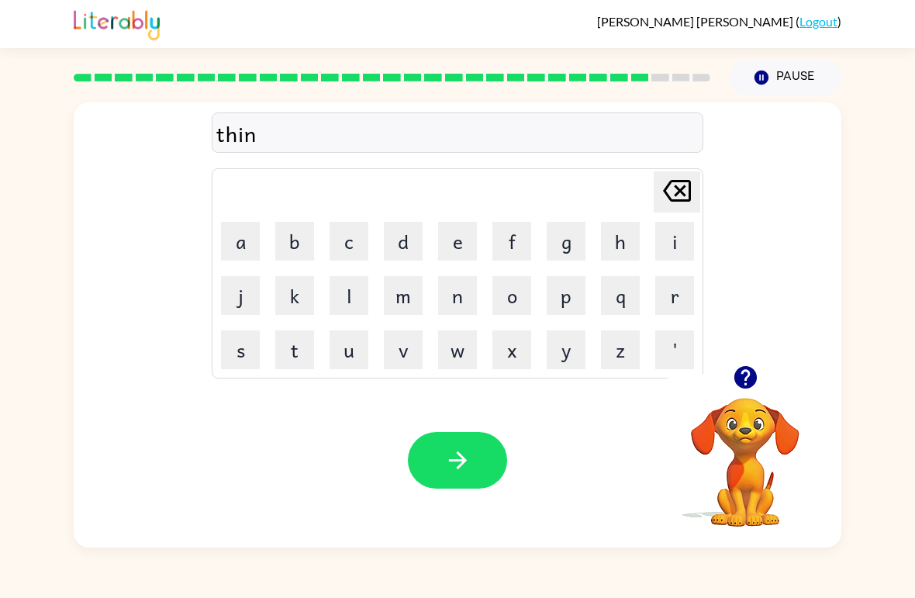
click at [450, 488] on button "button" at bounding box center [457, 460] width 99 height 57
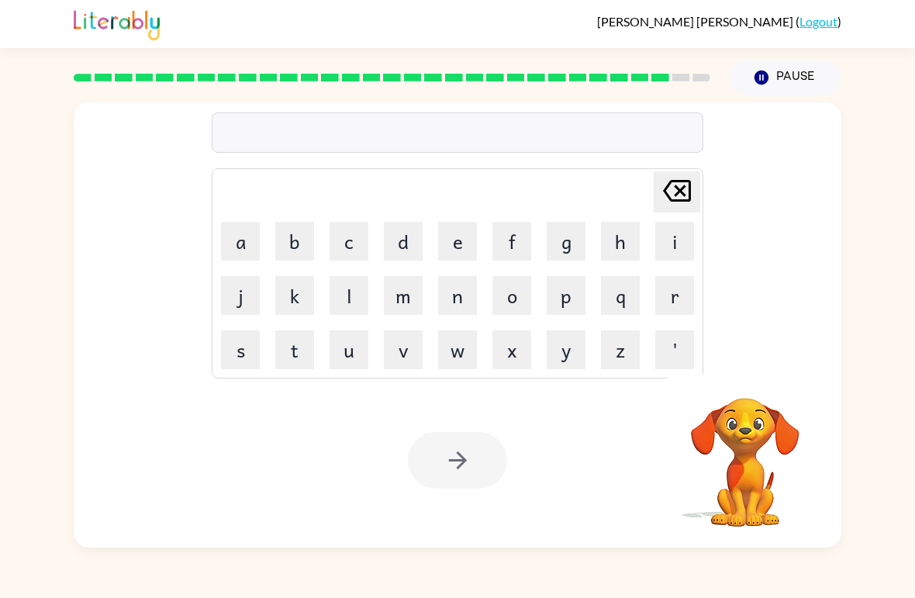
click at [239, 333] on button "s" at bounding box center [240, 349] width 39 height 39
click at [510, 302] on button "o" at bounding box center [511, 295] width 39 height 39
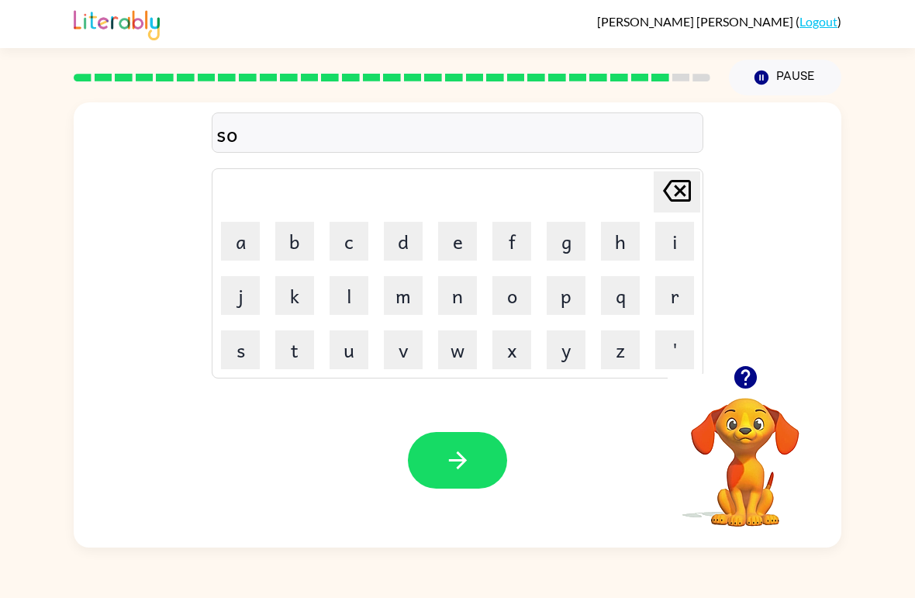
click at [309, 246] on button "b" at bounding box center [294, 241] width 39 height 39
click at [448, 233] on button "e" at bounding box center [457, 241] width 39 height 39
click at [670, 297] on button "r" at bounding box center [674, 295] width 39 height 39
click at [458, 364] on button "w" at bounding box center [457, 349] width 39 height 39
click at [461, 228] on button "e" at bounding box center [457, 241] width 39 height 39
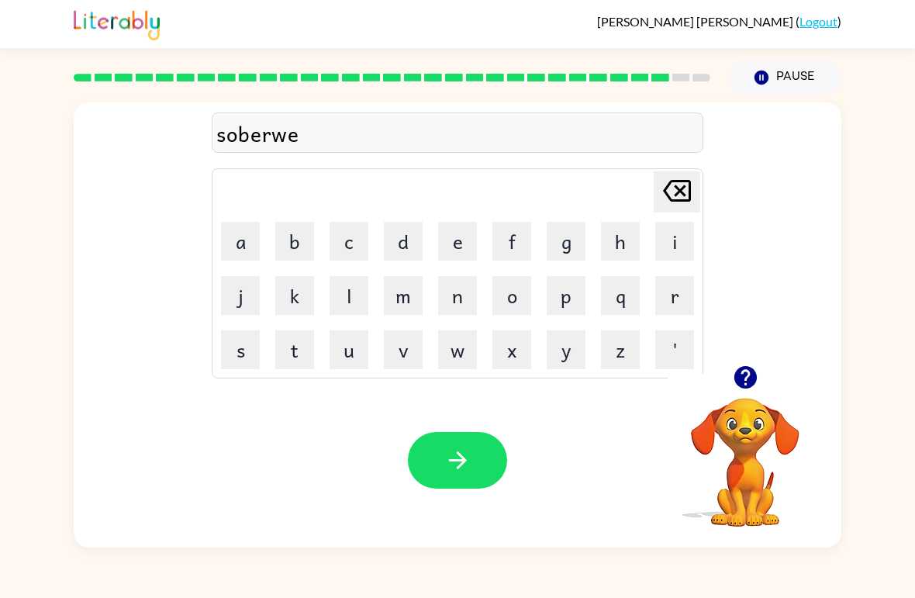
click at [670, 292] on button "r" at bounding box center [674, 295] width 39 height 39
click at [438, 474] on button "button" at bounding box center [457, 460] width 99 height 57
click at [340, 335] on button "u" at bounding box center [349, 349] width 39 height 39
click at [444, 285] on button "n" at bounding box center [457, 295] width 39 height 39
click at [451, 242] on button "e" at bounding box center [457, 241] width 39 height 39
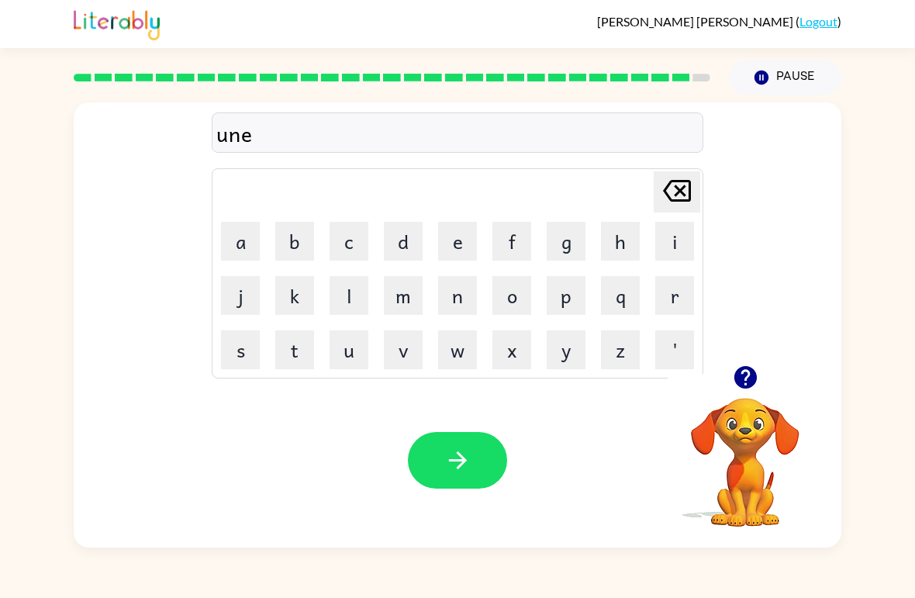
click at [568, 304] on button "p" at bounding box center [566, 295] width 39 height 39
click at [664, 297] on button "r" at bounding box center [674, 295] width 39 height 39
click at [234, 232] on button "a" at bounding box center [240, 241] width 39 height 39
click at [402, 226] on button "d" at bounding box center [403, 241] width 39 height 39
click at [448, 251] on button "e" at bounding box center [457, 241] width 39 height 39
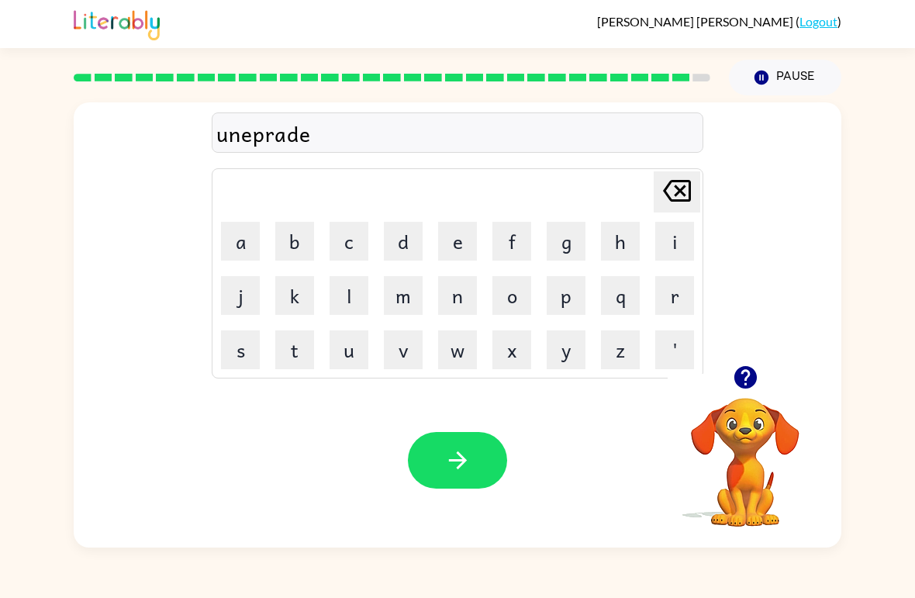
click at [429, 468] on button "button" at bounding box center [457, 460] width 99 height 57
